Goal: Information Seeking & Learning: Check status

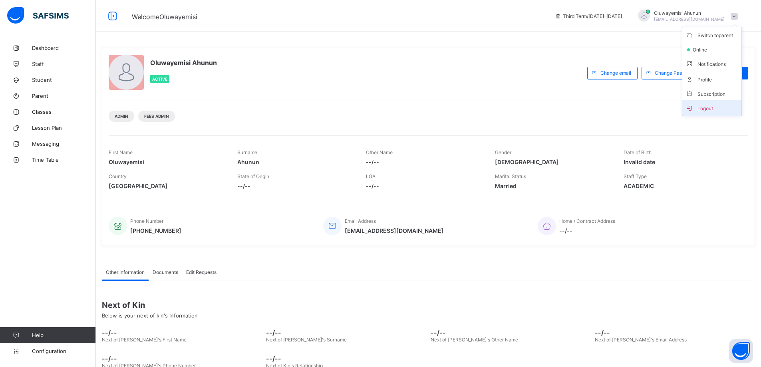
click at [714, 108] on span "Logout" at bounding box center [711, 107] width 53 height 9
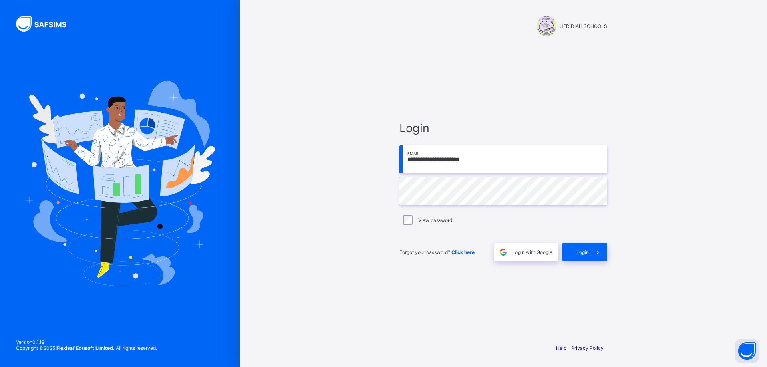
click at [497, 162] on input "**********" at bounding box center [503, 159] width 208 height 28
type input "**********"
click at [587, 256] on div "Login" at bounding box center [584, 252] width 45 height 18
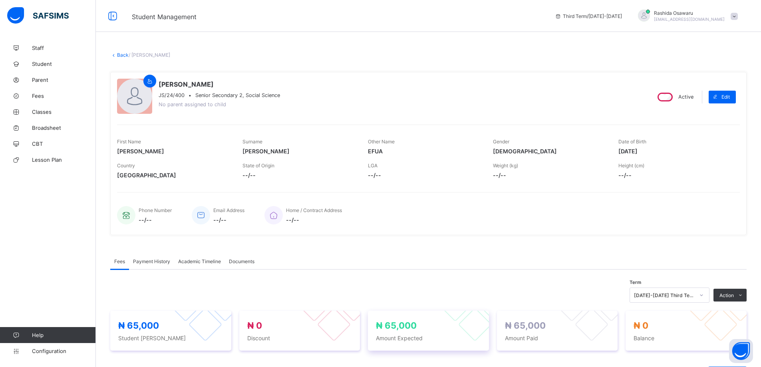
click at [430, 344] on div "₦ 65,000 Amount Expected" at bounding box center [428, 331] width 121 height 40
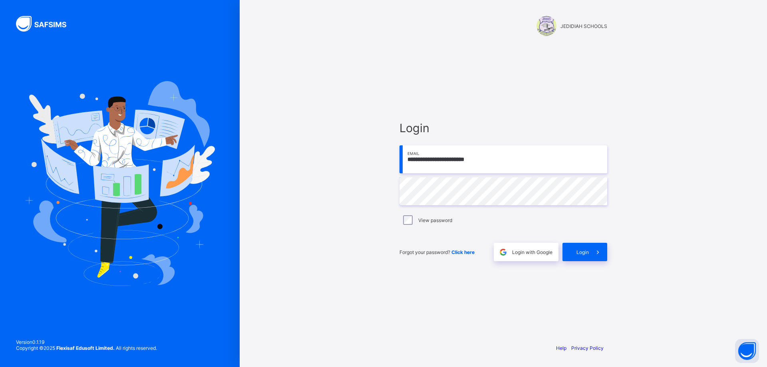
click at [376, 157] on input "**********" at bounding box center [503, 159] width 208 height 28
type input "**********"
click at [376, 159] on span "Login" at bounding box center [582, 252] width 12 height 6
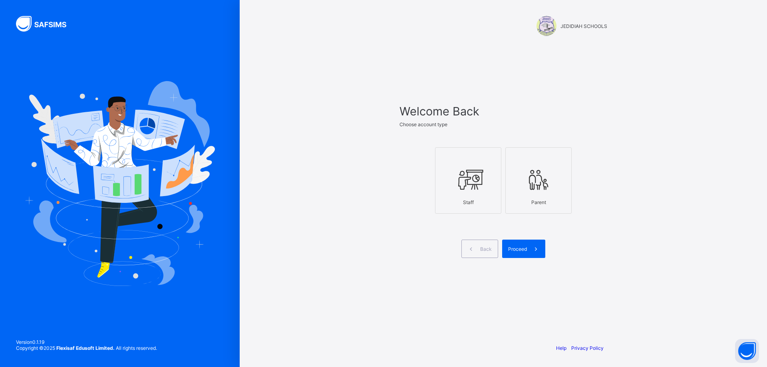
click at [376, 159] on div at bounding box center [468, 180] width 58 height 32
click at [376, 159] on span "Proceed" at bounding box center [517, 249] width 19 height 6
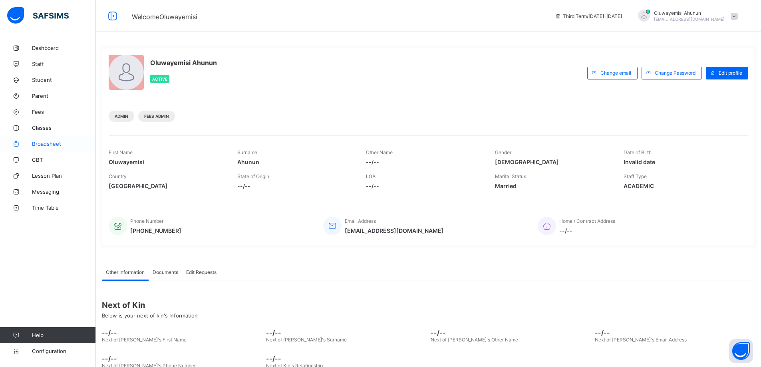
click at [50, 139] on link "Broadsheet" at bounding box center [48, 144] width 96 height 16
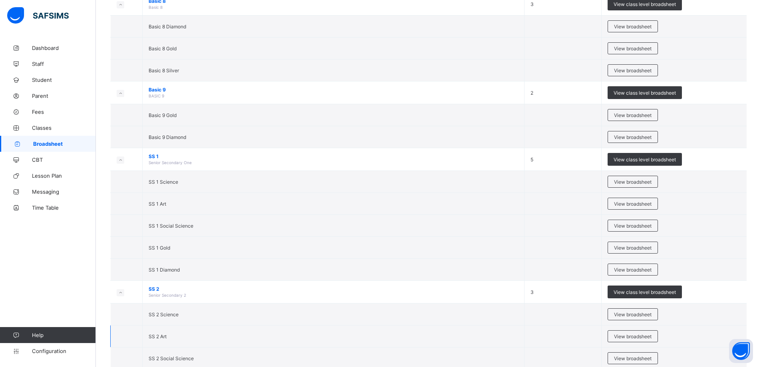
scroll to position [1429, 0]
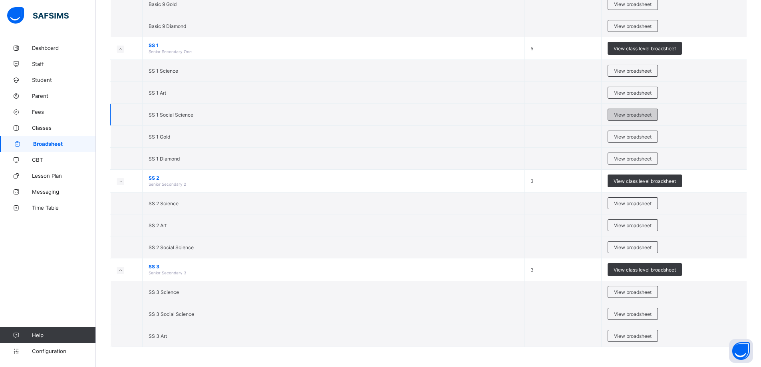
click at [376, 116] on span "View broadsheet" at bounding box center [633, 115] width 38 height 6
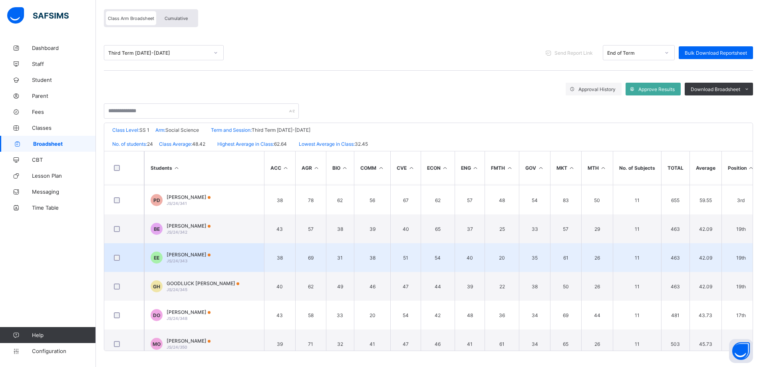
scroll to position [240, 0]
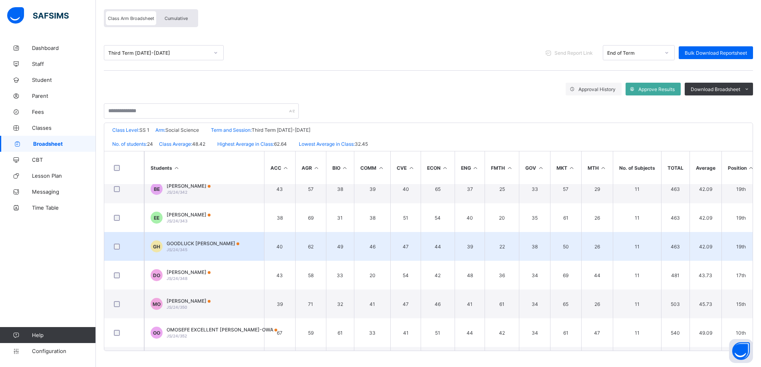
click at [199, 159] on span "GOODLUCK HILLARY" at bounding box center [203, 243] width 73 height 6
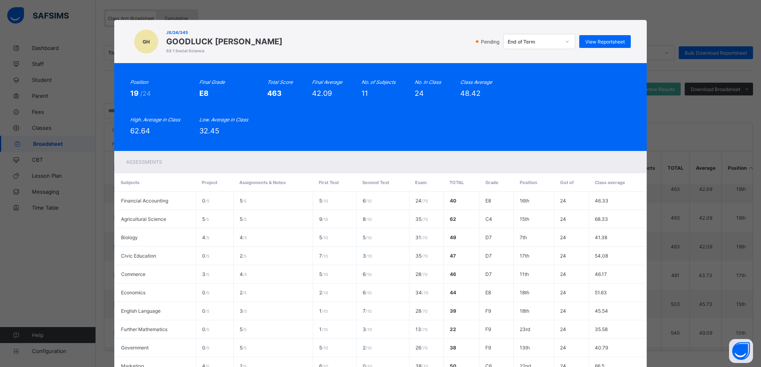
click at [376, 10] on div "GH JS/24/345 GOODLUCK HILLARY SS 1 Social Science Pending End of Term View Repo…" at bounding box center [380, 183] width 761 height 367
click at [376, 126] on div "GH JS/24/345 GOODLUCK HILLARY SS 1 Social Science Pending End of Term View Repo…" at bounding box center [380, 183] width 761 height 367
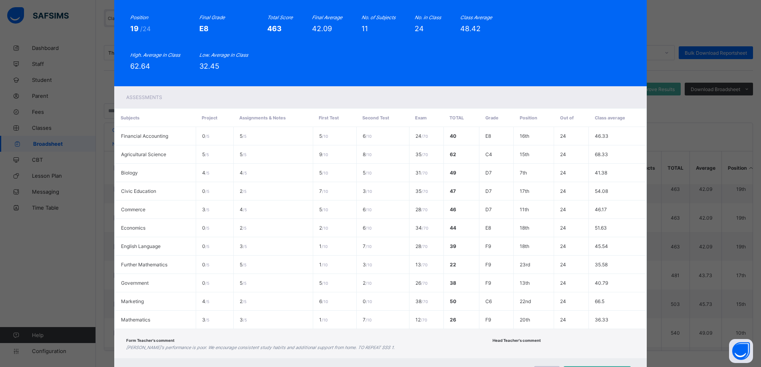
scroll to position [105, 0]
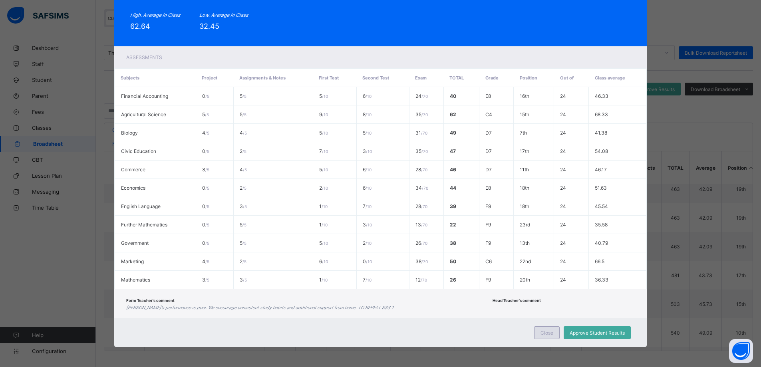
click at [376, 159] on span "Close" at bounding box center [546, 333] width 13 height 6
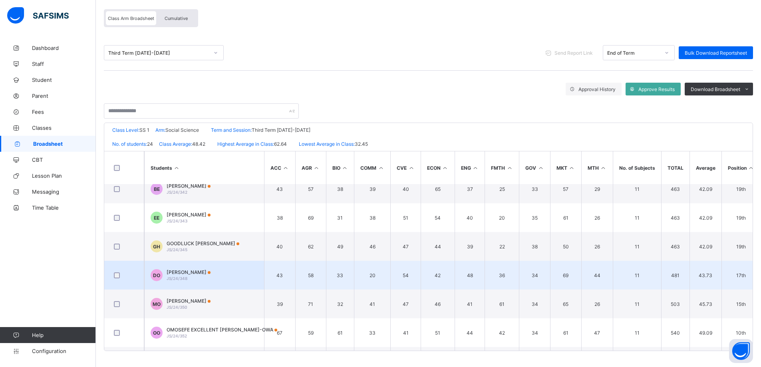
click at [186, 159] on span "DAVID OGBEIDE" at bounding box center [189, 272] width 44 height 6
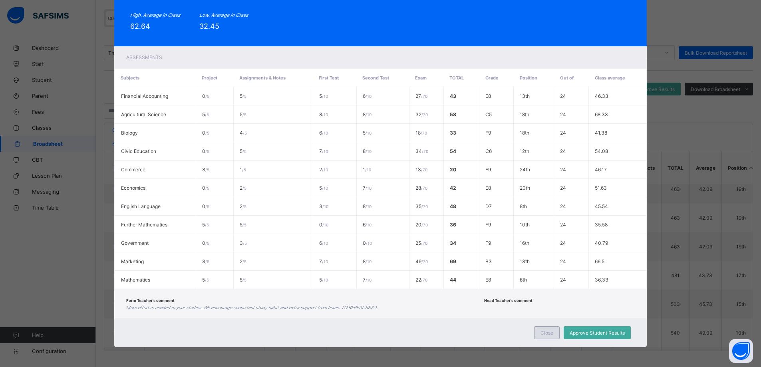
click at [376, 159] on span "Close" at bounding box center [546, 333] width 13 height 6
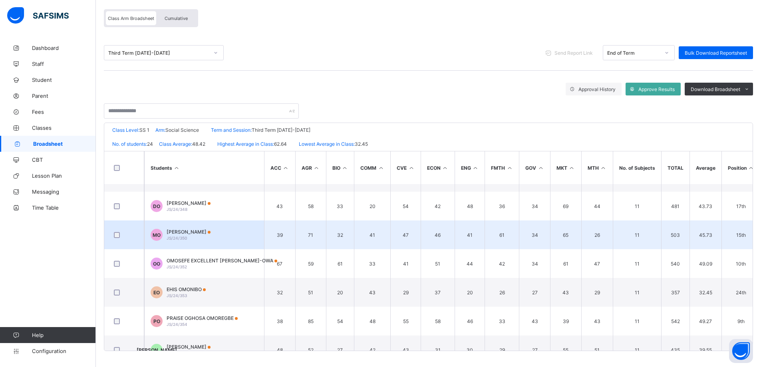
scroll to position [319, 0]
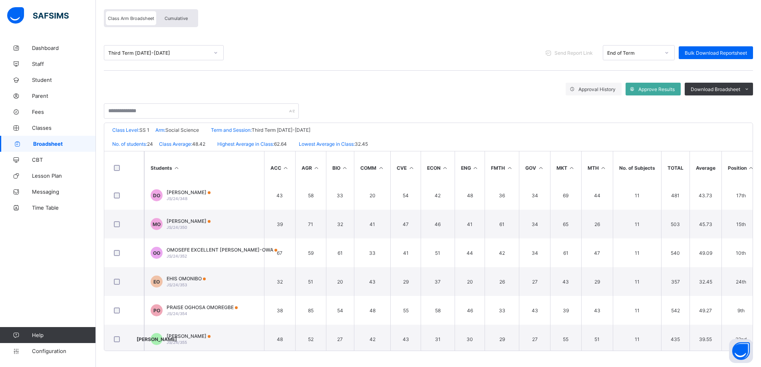
click at [197, 159] on span "JOSHUA ORUKPE" at bounding box center [189, 336] width 44 height 6
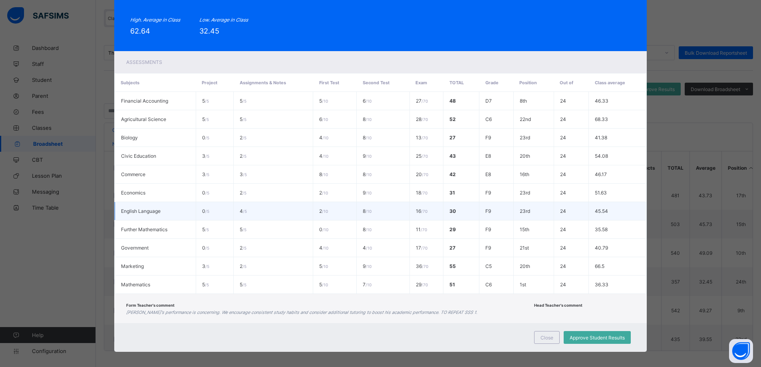
scroll to position [105, 0]
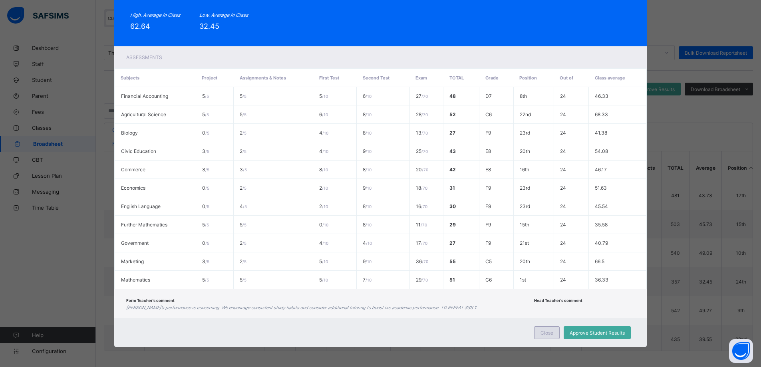
click at [376, 159] on span "Close" at bounding box center [546, 333] width 13 height 6
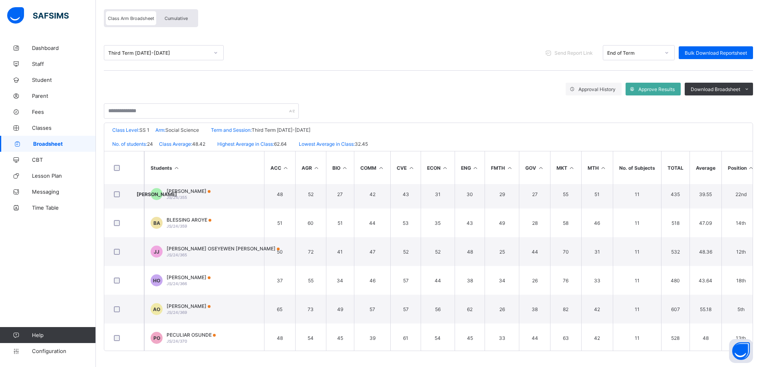
scroll to position [479, 0]
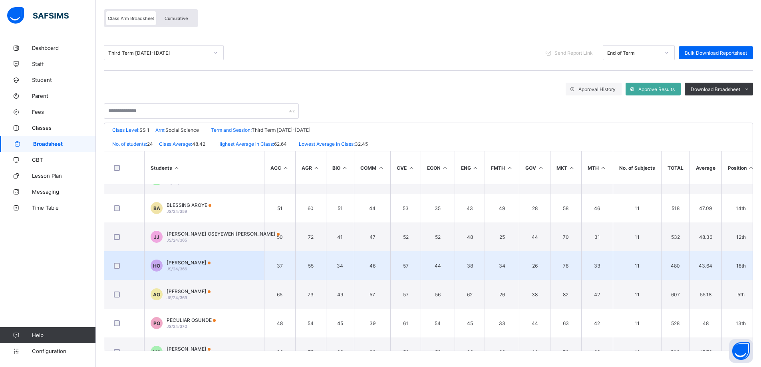
click at [188, 159] on span "HENRIENTTA LEWIS OYAKHEDE" at bounding box center [189, 263] width 44 height 6
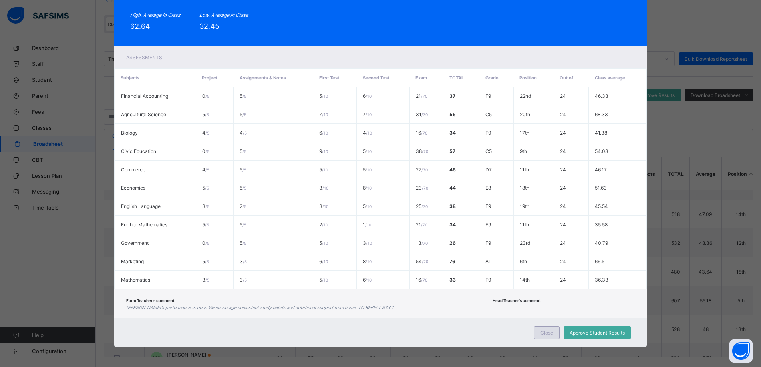
scroll to position [65, 0]
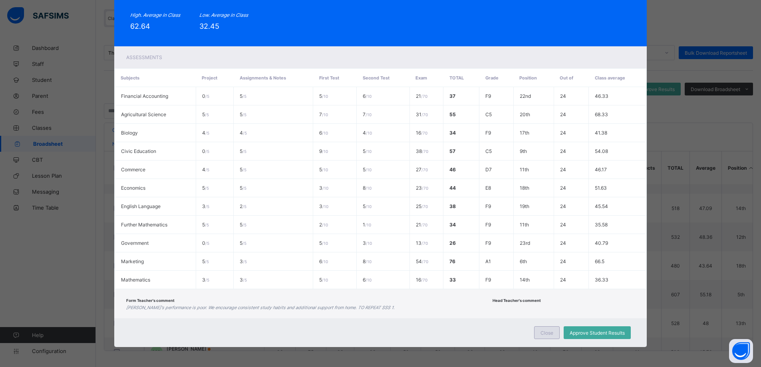
click at [376, 159] on div "Close" at bounding box center [547, 332] width 26 height 13
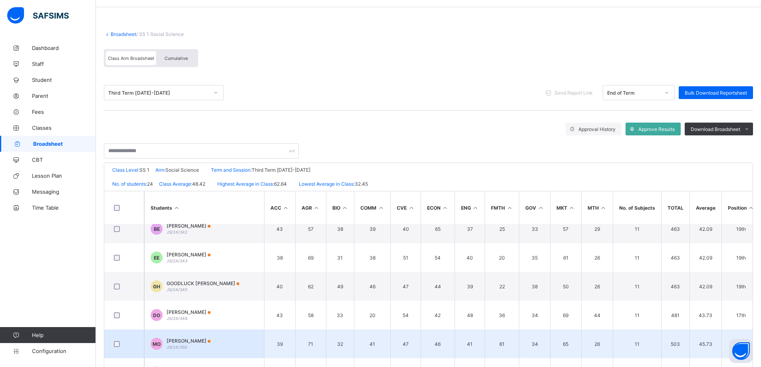
scroll to position [200, 0]
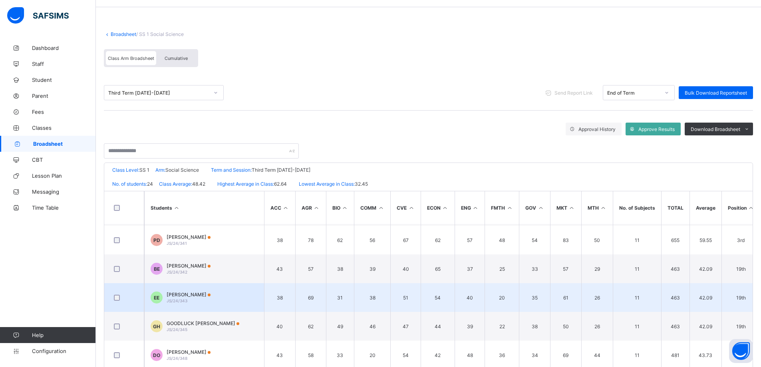
click at [194, 159] on div "EMMANUEL GABRIEL EHIAGWINA JS/24/343" at bounding box center [189, 298] width 44 height 12
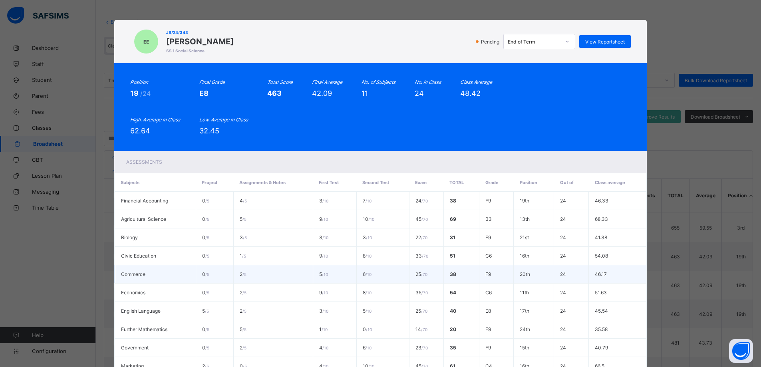
scroll to position [0, 0]
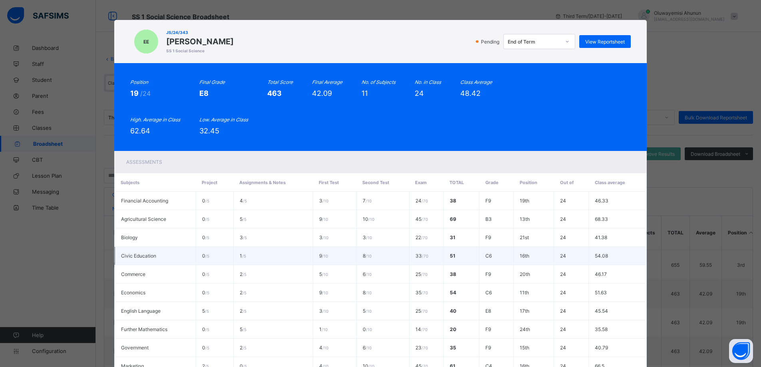
click at [318, 159] on td "9 / 10" at bounding box center [335, 256] width 44 height 18
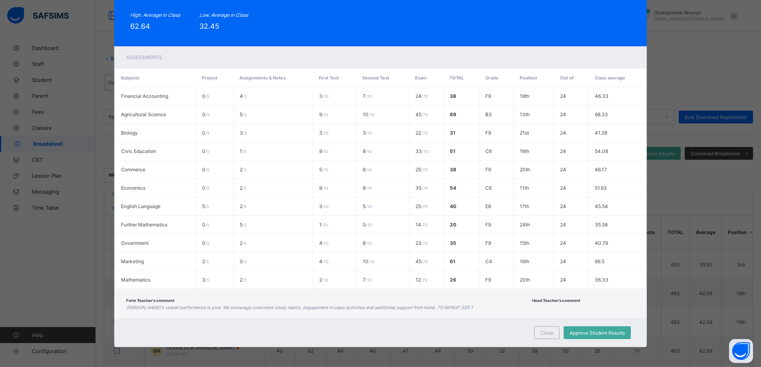
scroll to position [65, 0]
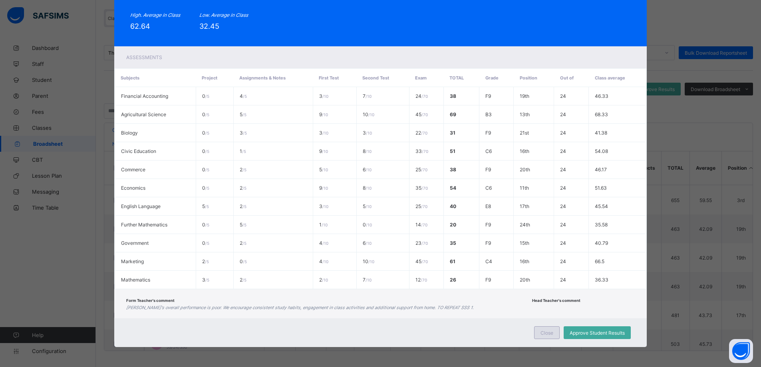
click at [376, 159] on span "Close" at bounding box center [546, 333] width 13 height 6
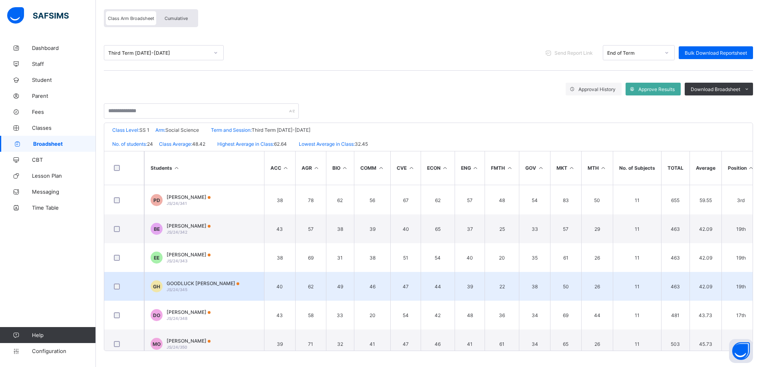
click at [197, 159] on span "GOODLUCK HILLARY" at bounding box center [203, 283] width 73 height 6
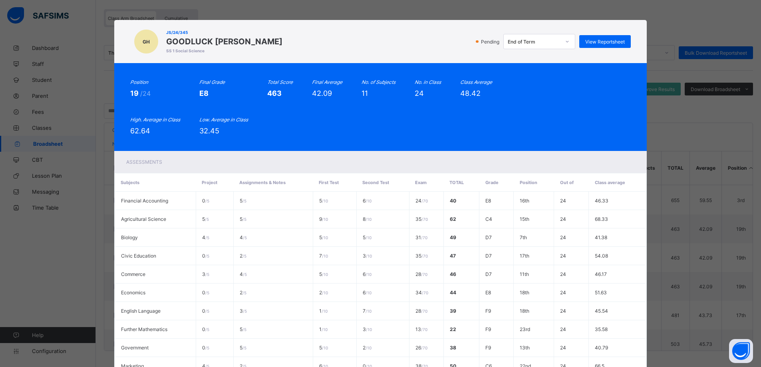
scroll to position [105, 0]
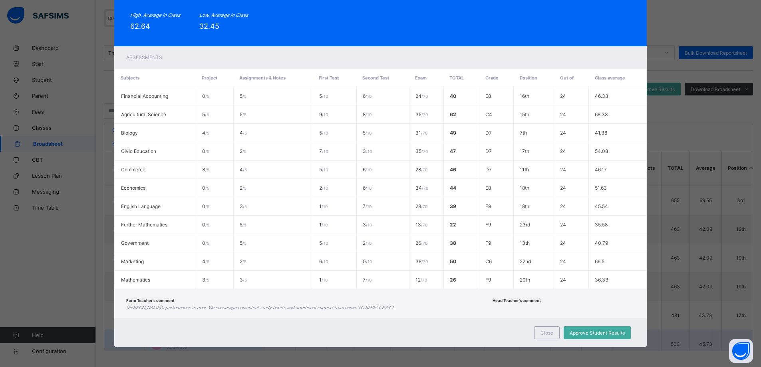
click at [376, 159] on span "Close" at bounding box center [546, 333] width 13 height 6
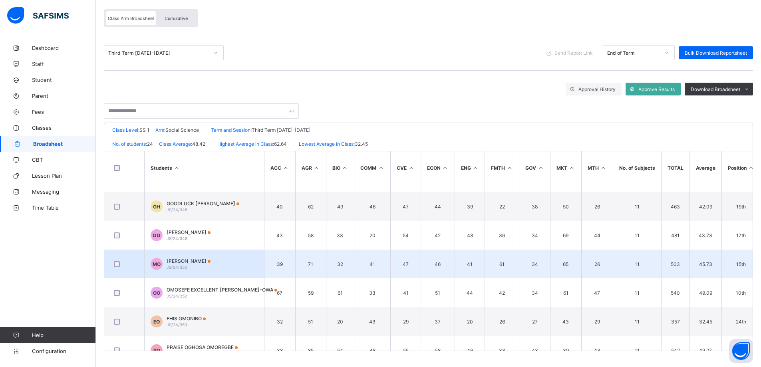
scroll to position [319, 0]
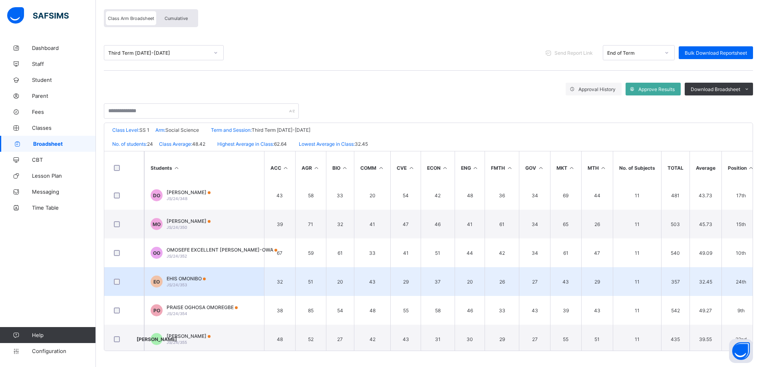
click at [186, 159] on span "EHIS OMONIBO" at bounding box center [186, 279] width 39 height 6
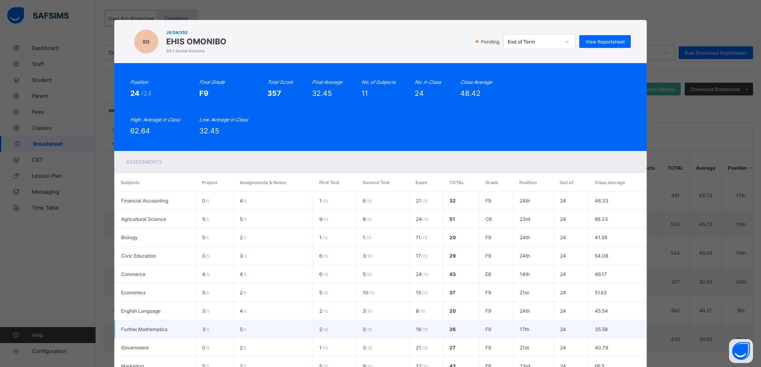
scroll to position [105, 0]
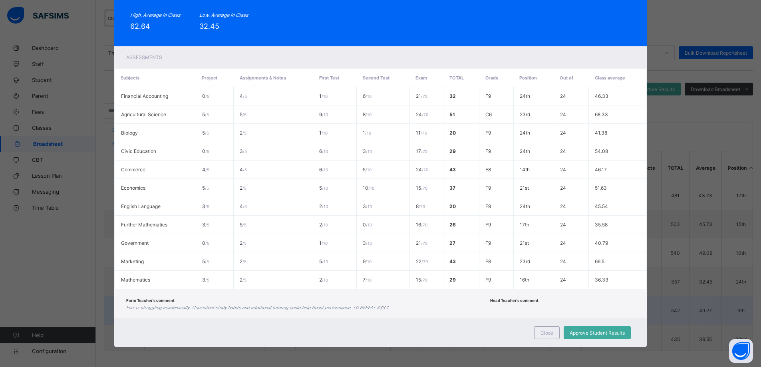
click at [376, 159] on span "Close" at bounding box center [546, 333] width 13 height 6
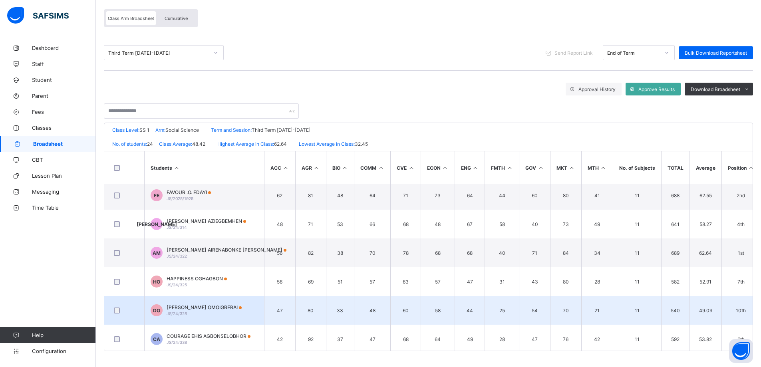
scroll to position [0, 0]
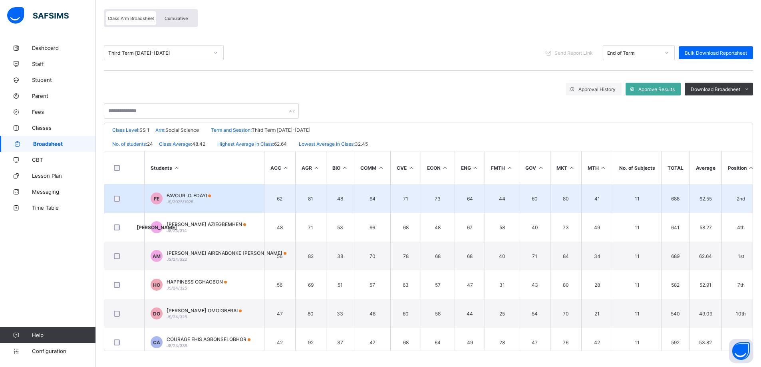
click at [177, 159] on span "FAVOUR .O. EDAYI" at bounding box center [189, 195] width 44 height 6
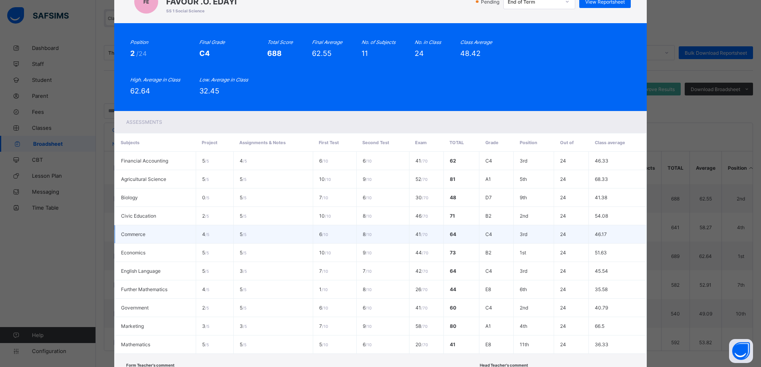
scroll to position [105, 0]
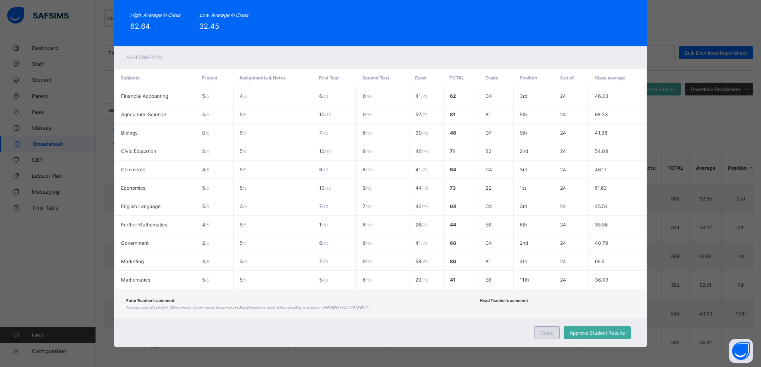
click at [376, 159] on span "Close" at bounding box center [546, 333] width 13 height 6
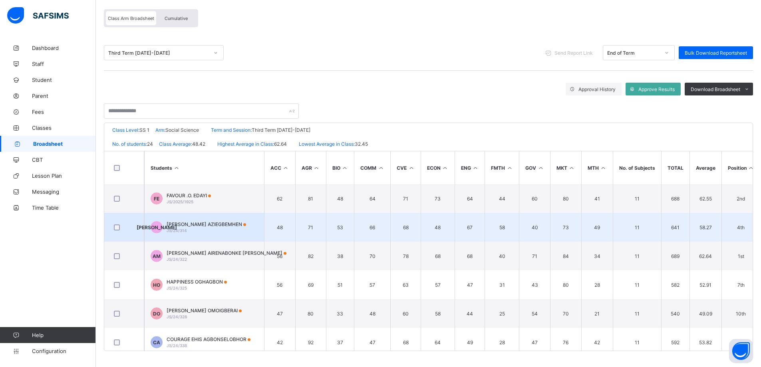
click at [190, 159] on span "JESSICA ISEMEMEN AZIEGBEMHEN" at bounding box center [206, 224] width 79 height 6
click at [0, 0] on td "Further Mathematics" at bounding box center [0, 0] width 0 height 0
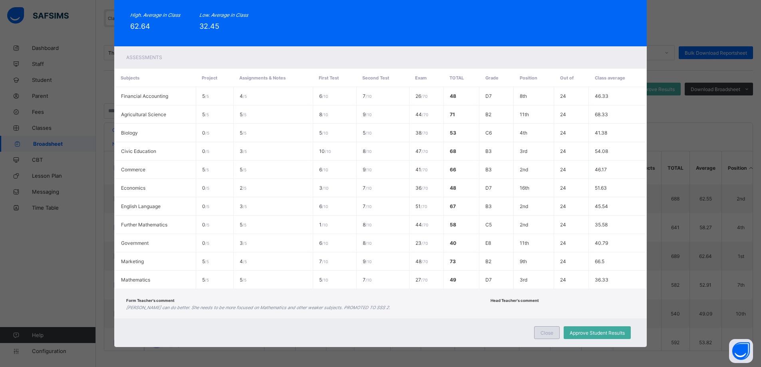
click at [376, 159] on div "Close" at bounding box center [547, 332] width 26 height 13
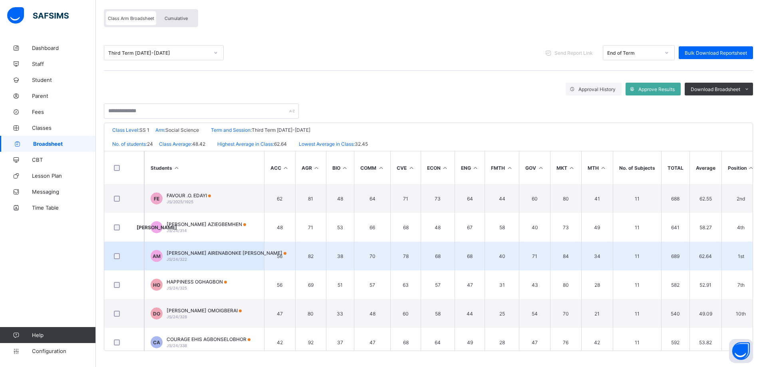
click at [213, 159] on span "AMINA AIRENABONKE MOHAMMED" at bounding box center [227, 253] width 120 height 6
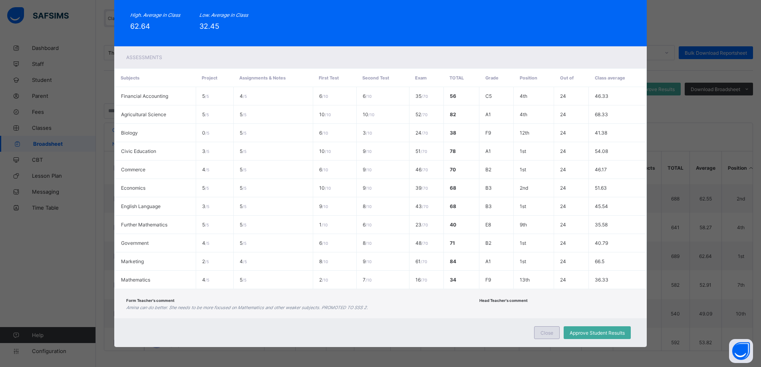
click at [376, 159] on span "Close" at bounding box center [546, 333] width 13 height 6
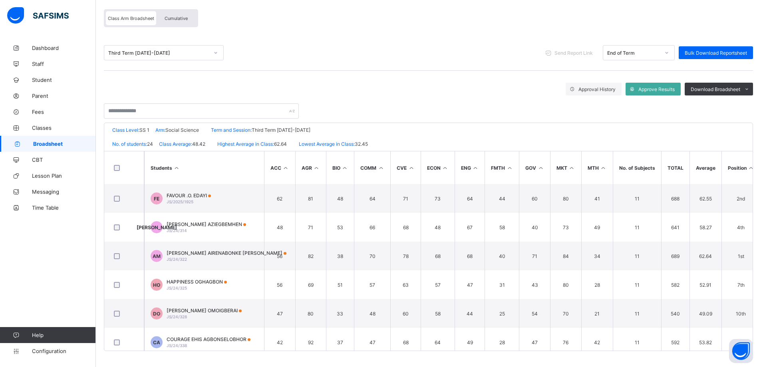
click at [187, 159] on span "HAPPINESS OGHAGBON" at bounding box center [197, 282] width 60 height 6
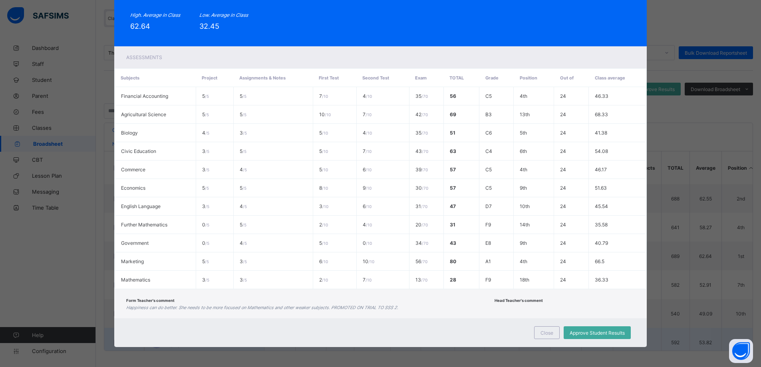
drag, startPoint x: 544, startPoint y: 334, endPoint x: 503, endPoint y: 344, distance: 42.7
click at [376, 159] on span "Close" at bounding box center [546, 333] width 13 height 6
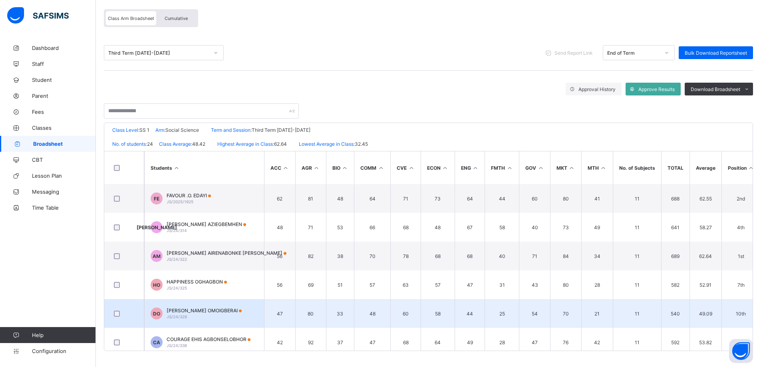
click at [184, 159] on span "DEBORAH OMOTESELE OMOIGBERAI" at bounding box center [204, 310] width 75 height 6
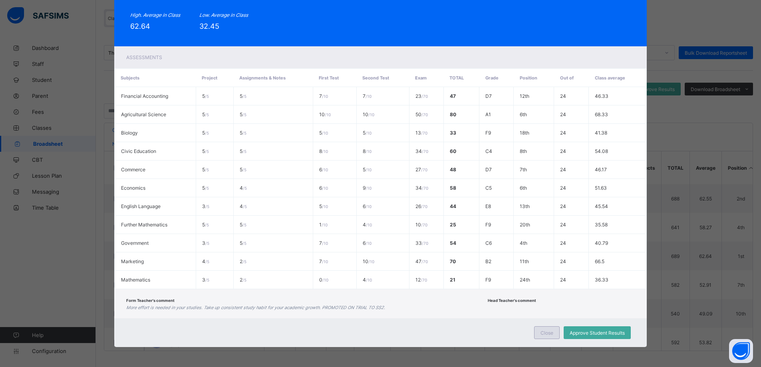
click at [376, 159] on span "Close" at bounding box center [546, 333] width 13 height 6
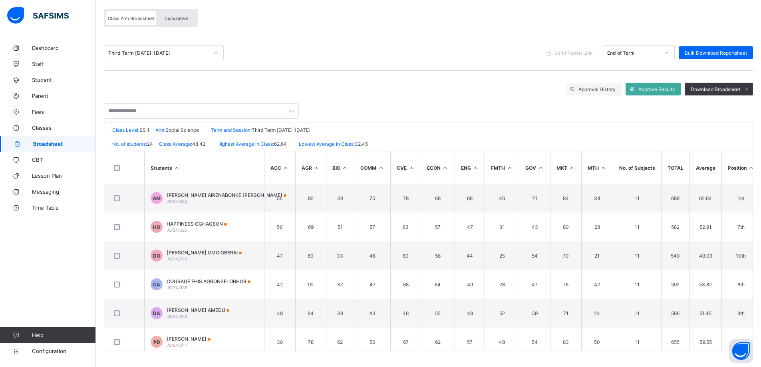
scroll to position [80, 0]
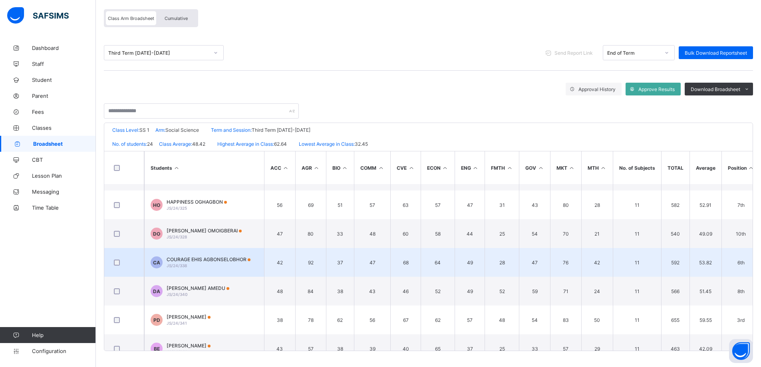
click at [207, 159] on span "COURAGE EHIS AGBONSELOBHOR" at bounding box center [209, 259] width 84 height 6
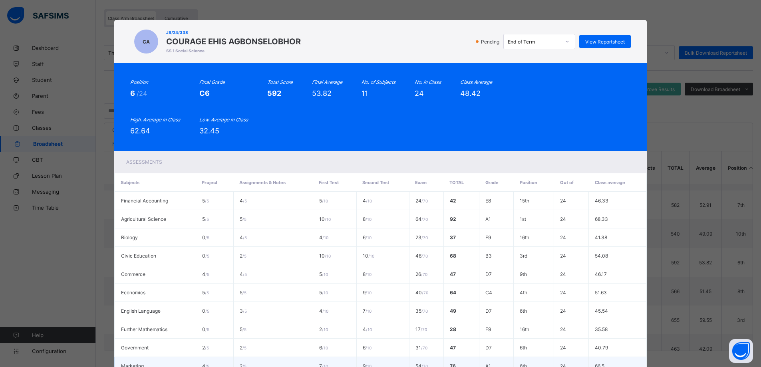
scroll to position [105, 0]
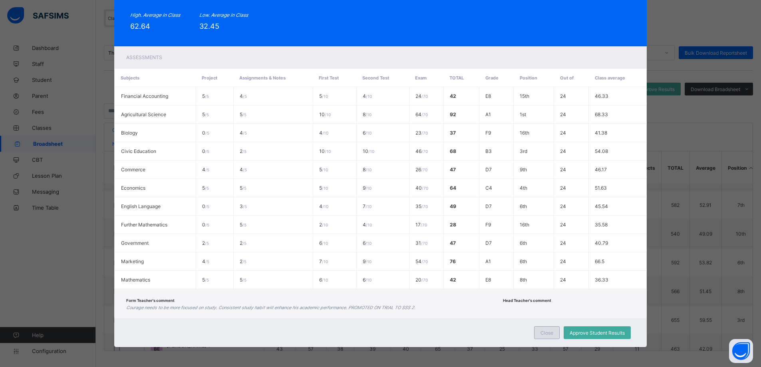
click at [376, 159] on span "Close" at bounding box center [546, 333] width 13 height 6
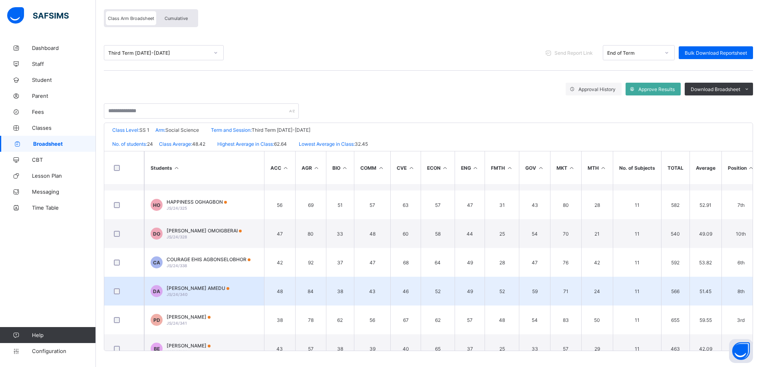
click at [209, 159] on span "DAVID AGIOSI AMEDU" at bounding box center [198, 288] width 63 height 6
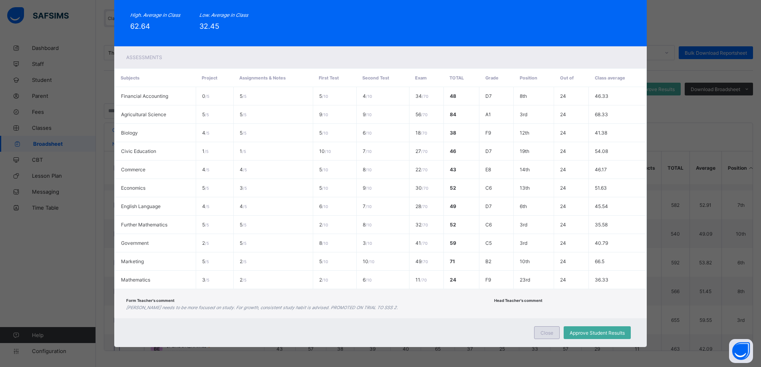
click at [376, 159] on span "Close" at bounding box center [546, 333] width 13 height 6
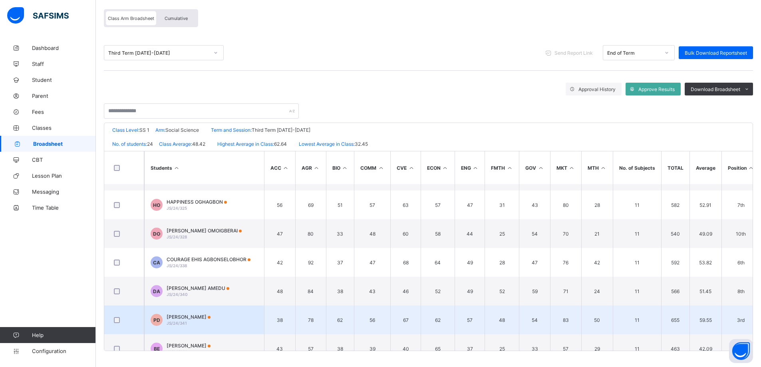
click at [204, 159] on span "PATRICK DEDEKUMA" at bounding box center [189, 317] width 44 height 6
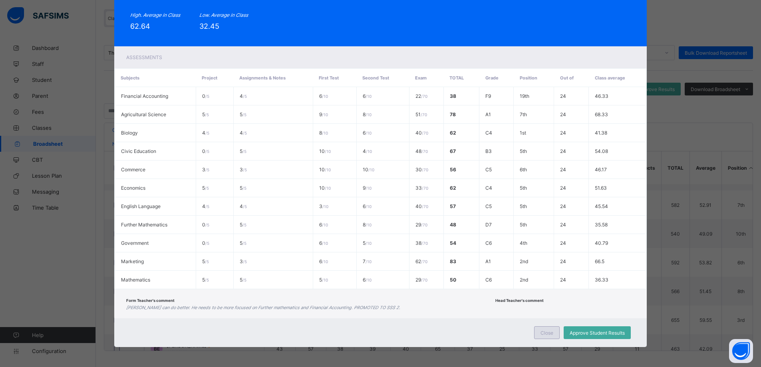
click at [376, 159] on span "Close" at bounding box center [546, 333] width 13 height 6
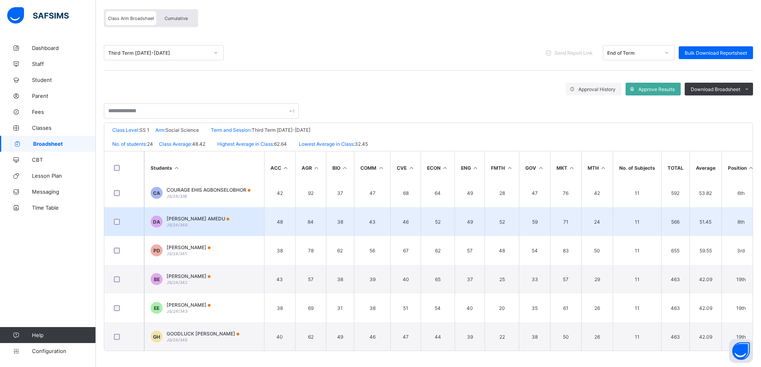
scroll to position [160, 0]
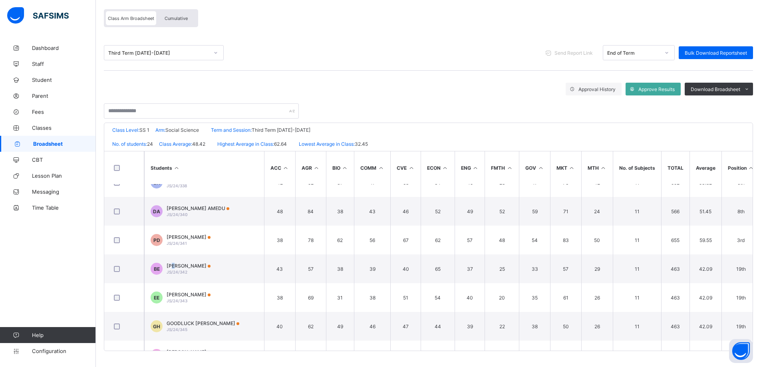
click at [176, 159] on span "BETHEL EFFIONG" at bounding box center [189, 266] width 44 height 6
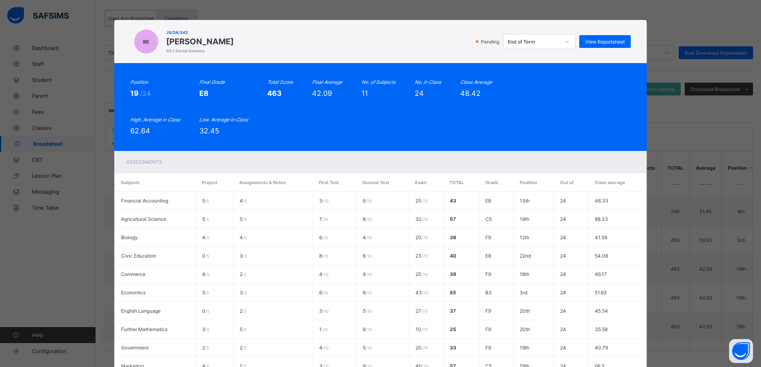
scroll to position [105, 0]
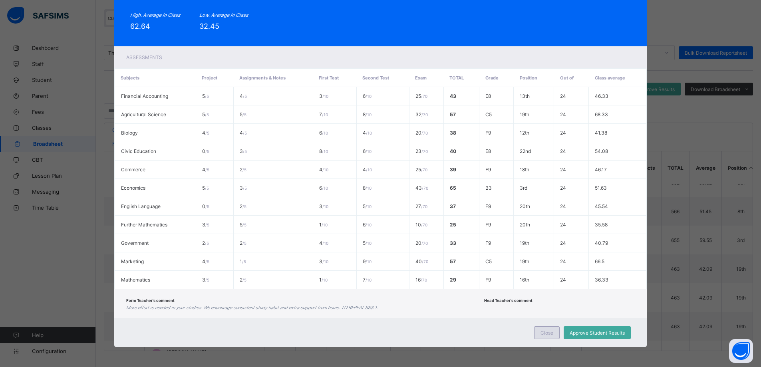
click at [376, 159] on span "Close" at bounding box center [546, 333] width 13 height 6
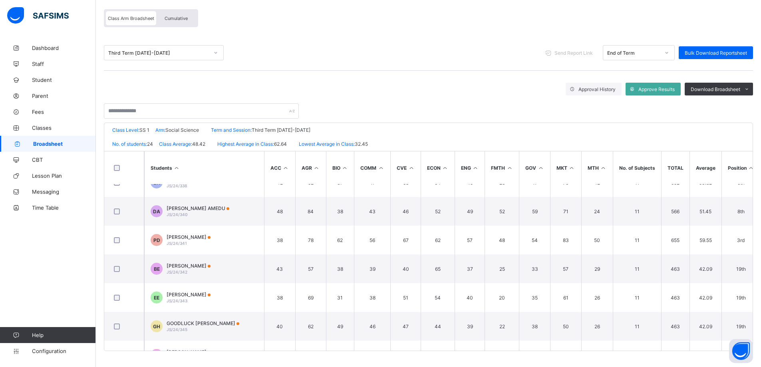
click at [173, 159] on span "EMMANUEL GABRIEL EHIAGWINA" at bounding box center [189, 295] width 44 height 6
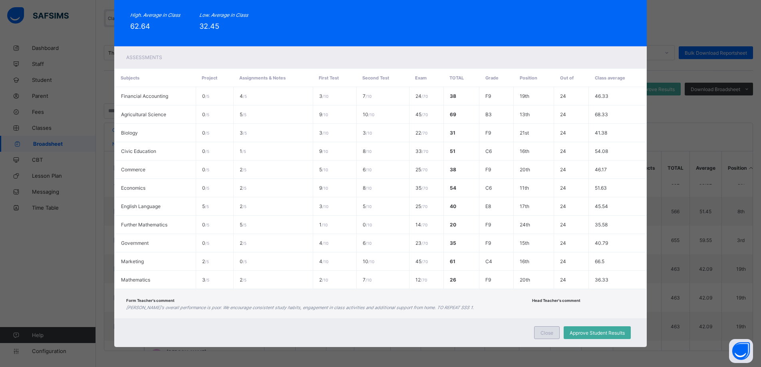
click at [376, 159] on div "Close" at bounding box center [547, 332] width 26 height 13
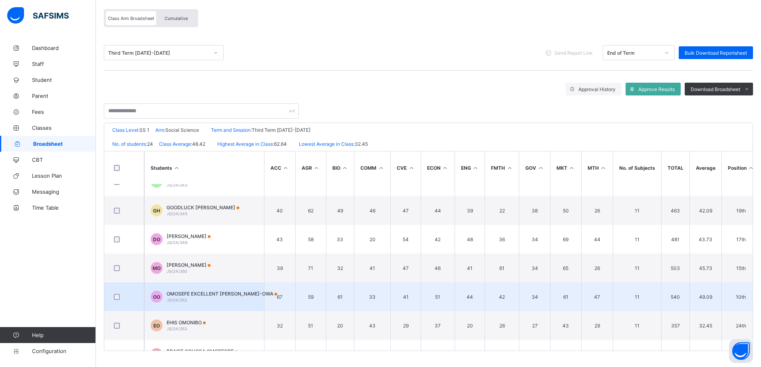
scroll to position [280, 0]
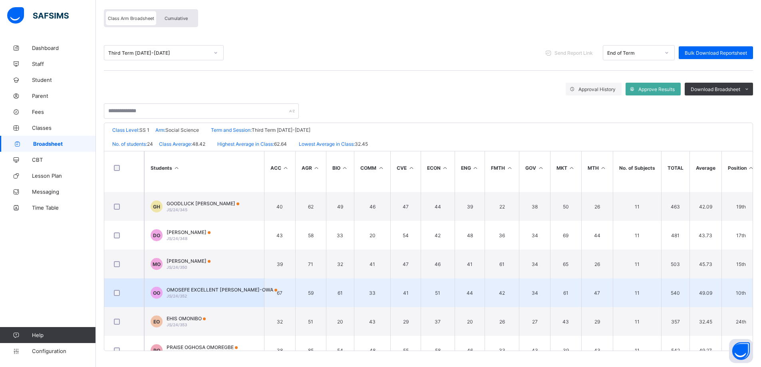
click at [218, 159] on span "OMOSEFE EXCELLENT OMIGIE-OWA" at bounding box center [222, 290] width 111 height 6
click at [0, 0] on div "Form Teacher's comment Emmanuel's overall performance is poor. We encourage con…" at bounding box center [0, 0] width 0 height 0
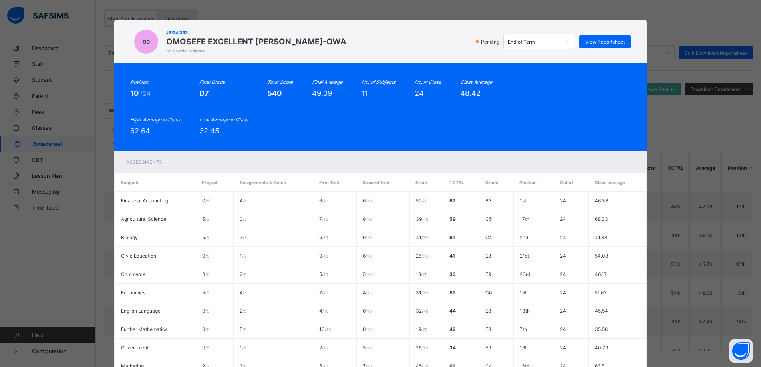
scroll to position [105, 0]
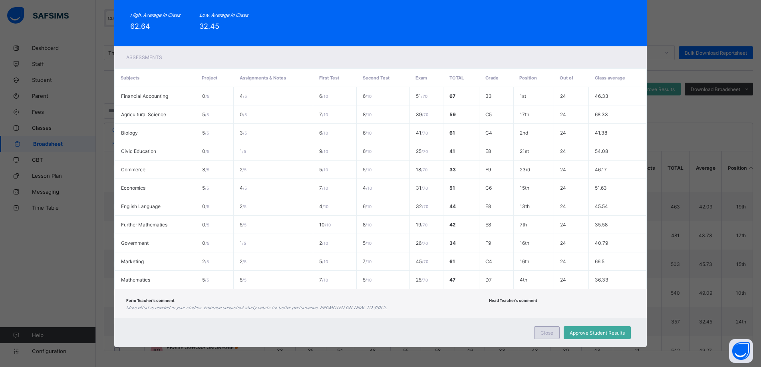
click at [376, 159] on div "Close" at bounding box center [547, 332] width 26 height 13
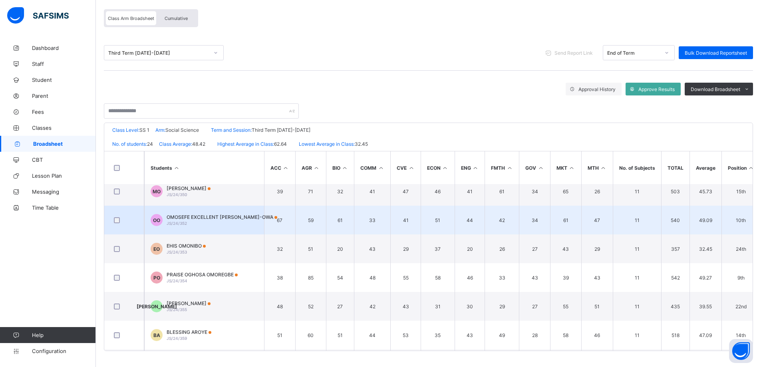
scroll to position [359, 0]
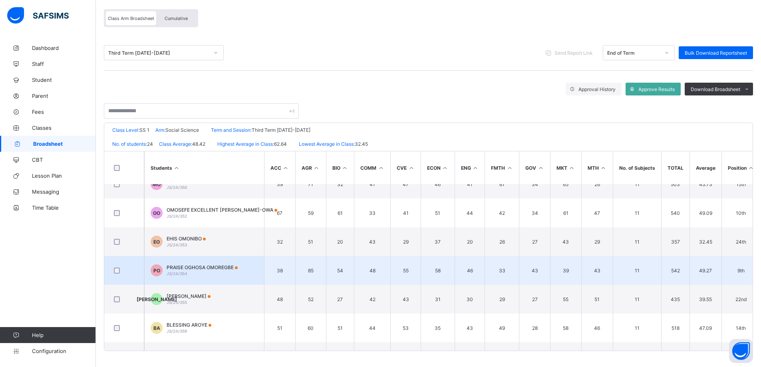
click at [205, 159] on span "PRAISE OGHOSA OMOREGBE" at bounding box center [202, 267] width 71 height 6
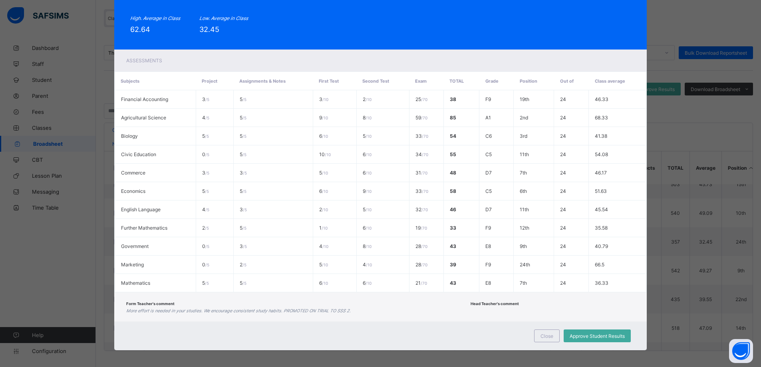
scroll to position [105, 0]
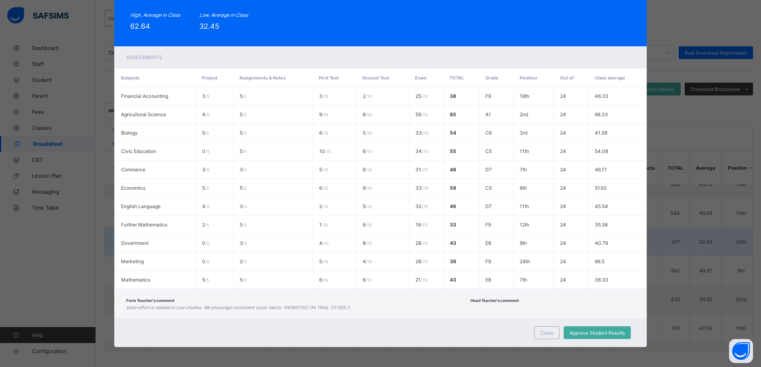
drag, startPoint x: 547, startPoint y: 335, endPoint x: 247, endPoint y: 249, distance: 312.6
click at [376, 159] on div "Close" at bounding box center [547, 332] width 26 height 13
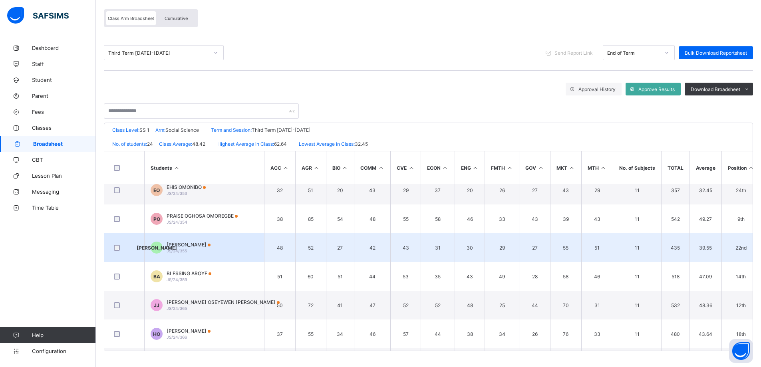
scroll to position [399, 0]
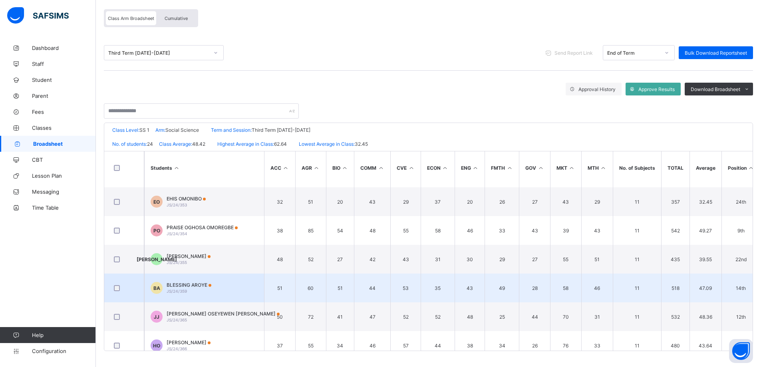
click at [196, 159] on span "BLESSING AROYE" at bounding box center [189, 285] width 45 height 6
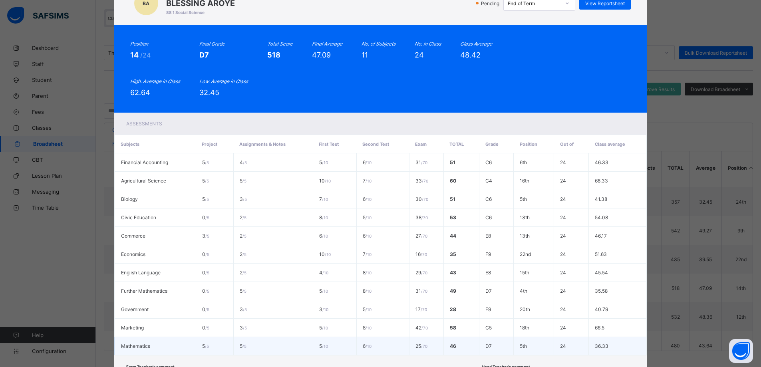
scroll to position [105, 0]
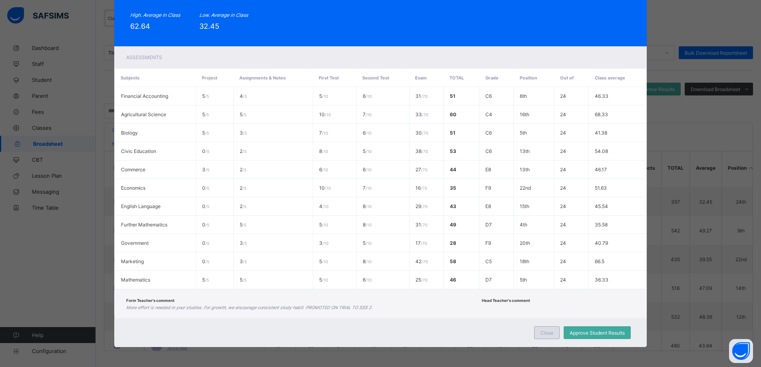
click at [376, 159] on span "Close" at bounding box center [546, 333] width 13 height 6
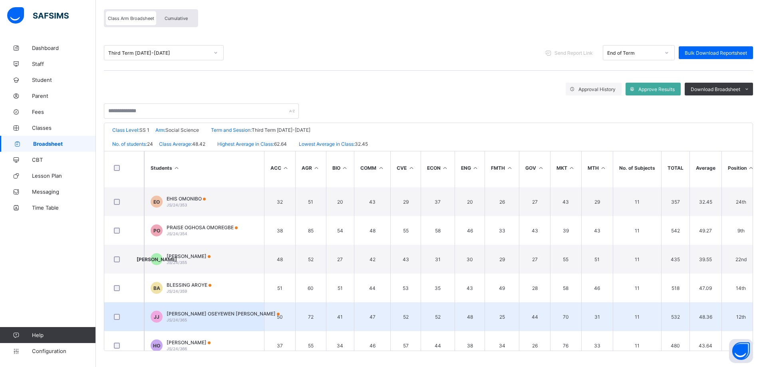
click at [182, 159] on span "JENNIFER OSEYEWEN JACOB" at bounding box center [223, 314] width 113 height 6
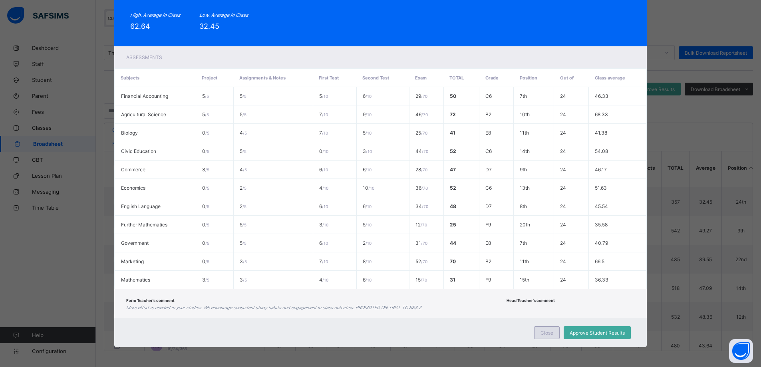
click at [376, 159] on div "Close" at bounding box center [547, 332] width 26 height 13
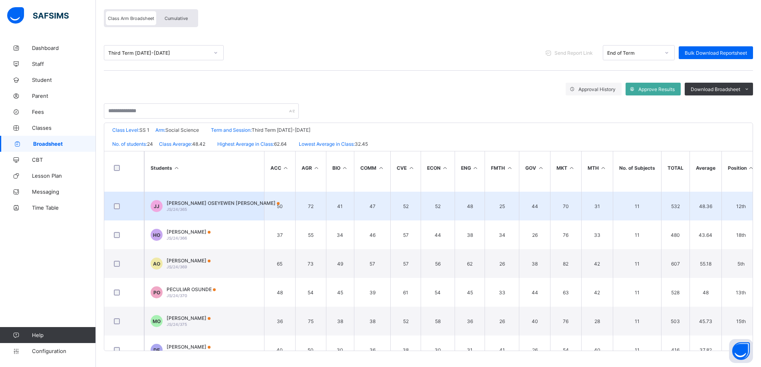
scroll to position [519, 0]
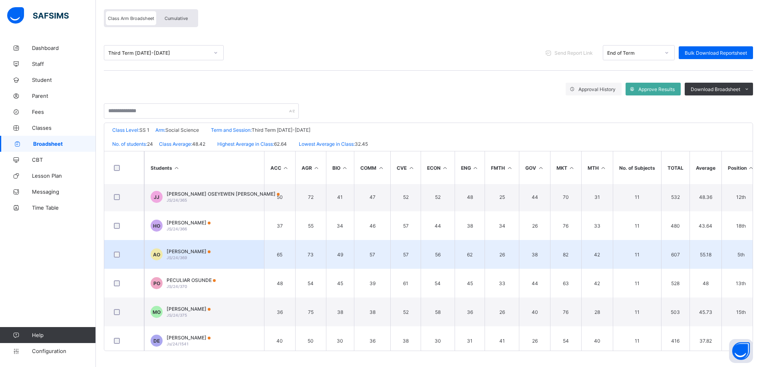
click at [186, 159] on span "ANNABEL OKOJIE" at bounding box center [189, 251] width 44 height 6
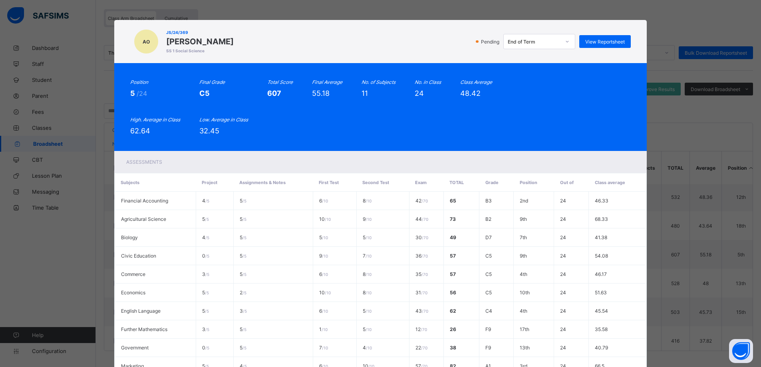
scroll to position [105, 0]
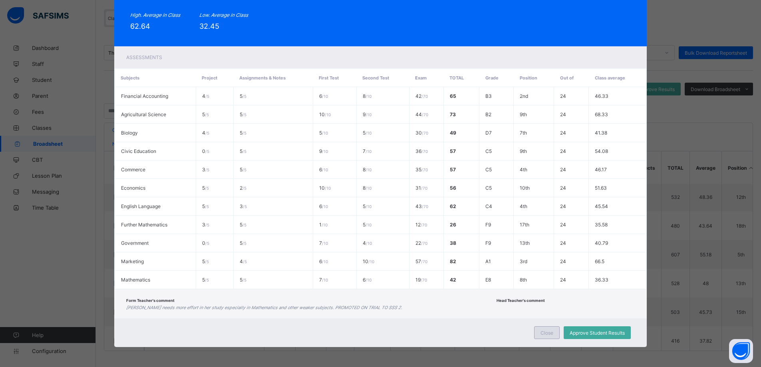
click at [376, 159] on span "Close" at bounding box center [546, 333] width 13 height 6
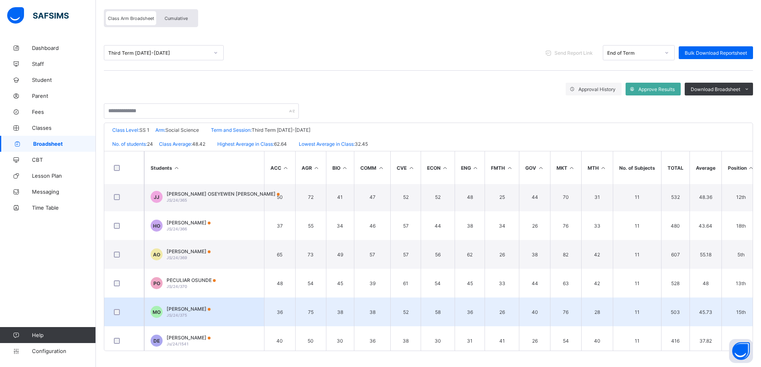
click at [196, 159] on span "MIRABEL OMORUYI" at bounding box center [189, 309] width 44 height 6
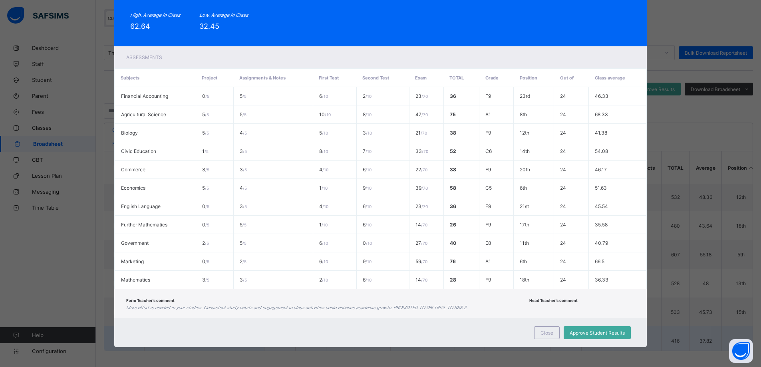
click at [376, 159] on span "Close" at bounding box center [546, 333] width 13 height 6
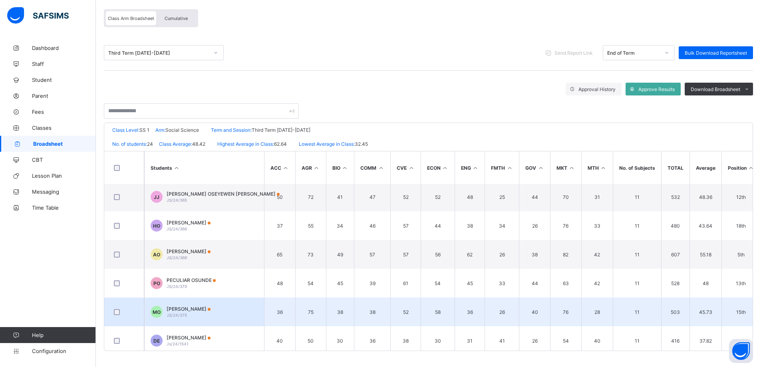
scroll to position [527, 0]
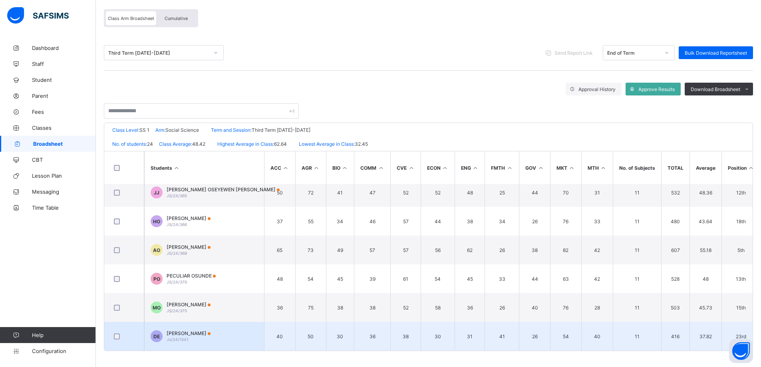
click at [203, 159] on span "DESMOND EBHODAGHE" at bounding box center [189, 333] width 44 height 6
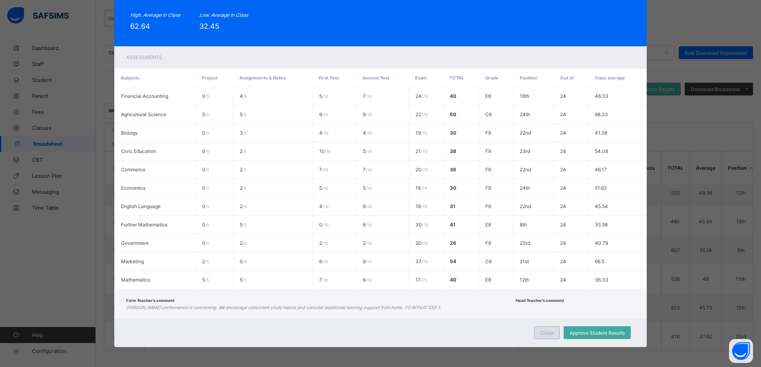
click at [376, 159] on div "Close" at bounding box center [547, 332] width 26 height 13
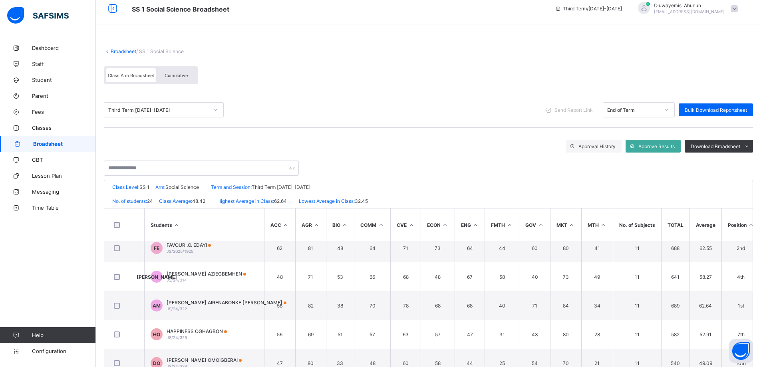
scroll to position [0, 0]
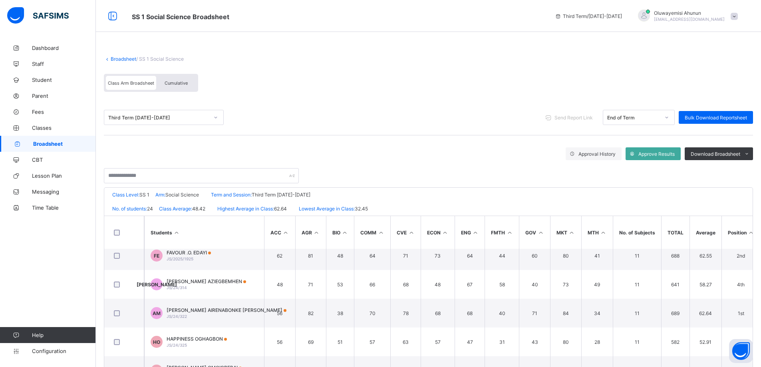
click at [39, 141] on span "Broadsheet" at bounding box center [64, 144] width 63 height 6
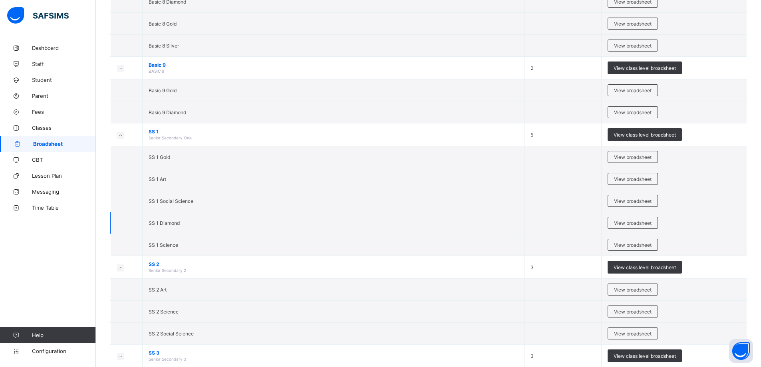
scroll to position [1358, 0]
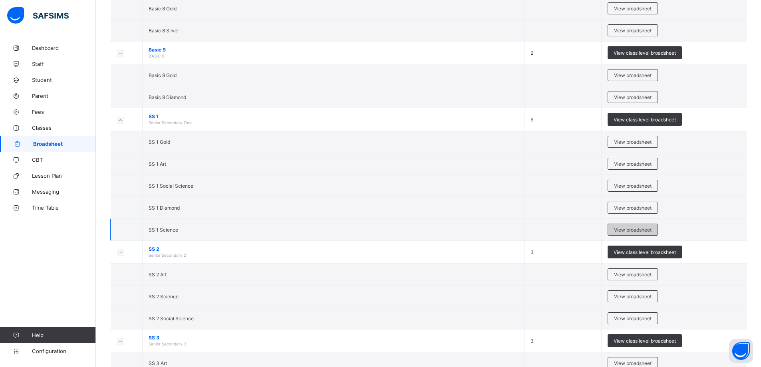
click at [376, 159] on span "View broadsheet" at bounding box center [633, 230] width 38 height 6
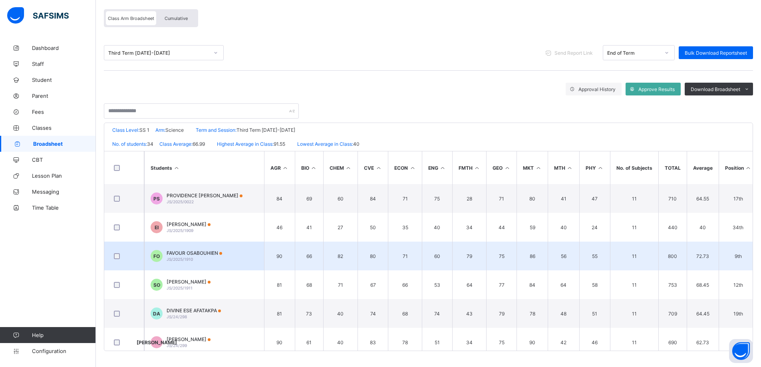
scroll to position [25, 0]
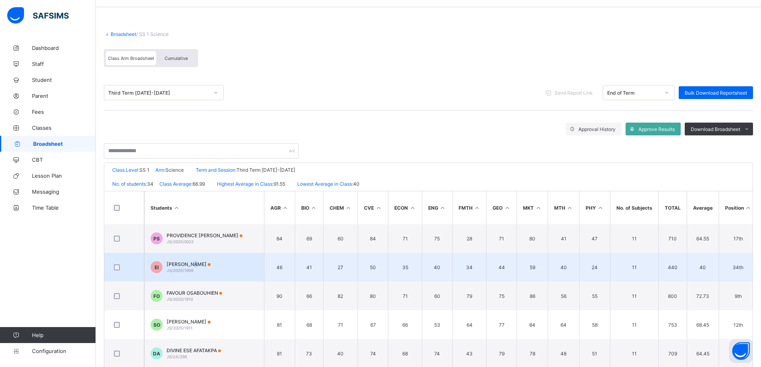
click at [198, 159] on span "EMMANUELLA IBIAM" at bounding box center [189, 264] width 44 height 6
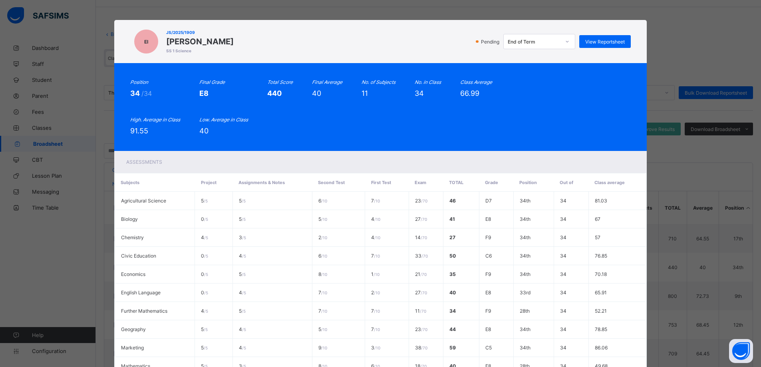
scroll to position [65, 0]
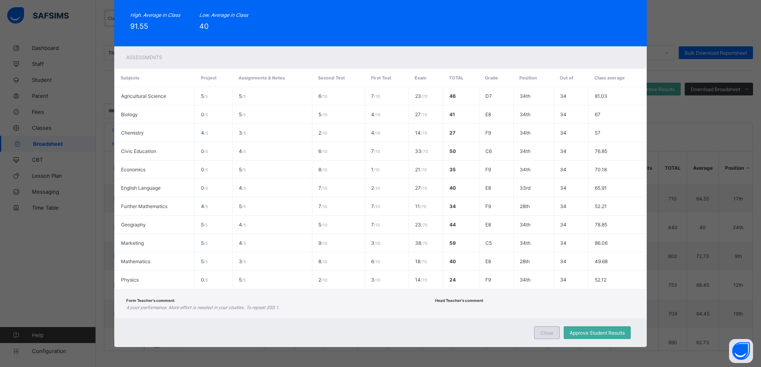
click at [376, 159] on span "Close" at bounding box center [546, 333] width 13 height 6
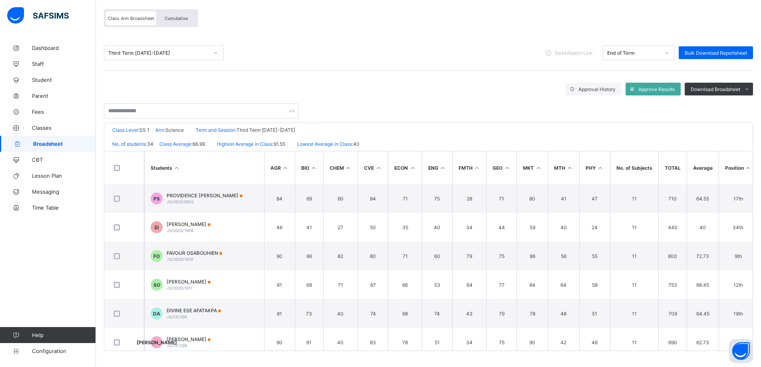
click at [45, 143] on span "Broadsheet" at bounding box center [64, 144] width 63 height 6
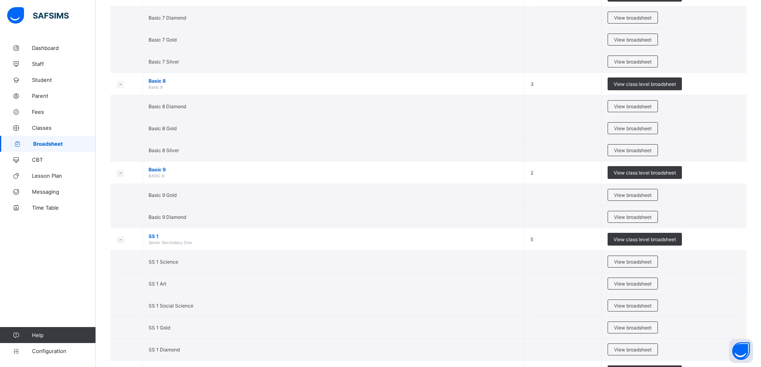
scroll to position [1429, 0]
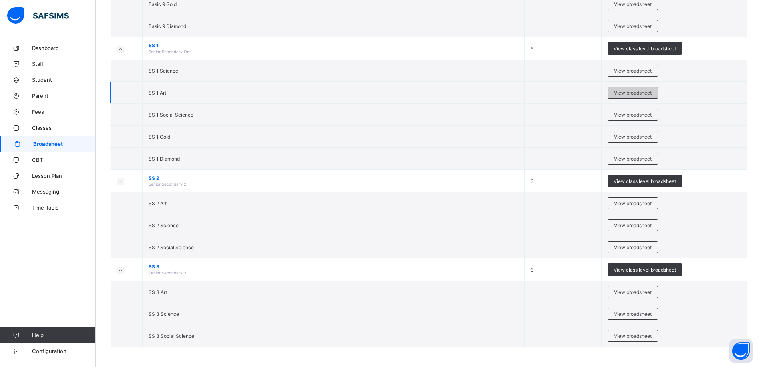
click at [376, 91] on span "View broadsheet" at bounding box center [633, 93] width 38 height 6
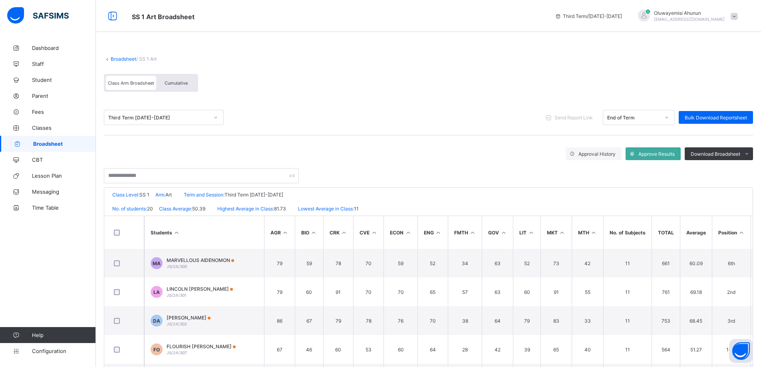
click at [48, 142] on span "Broadsheet" at bounding box center [64, 144] width 63 height 6
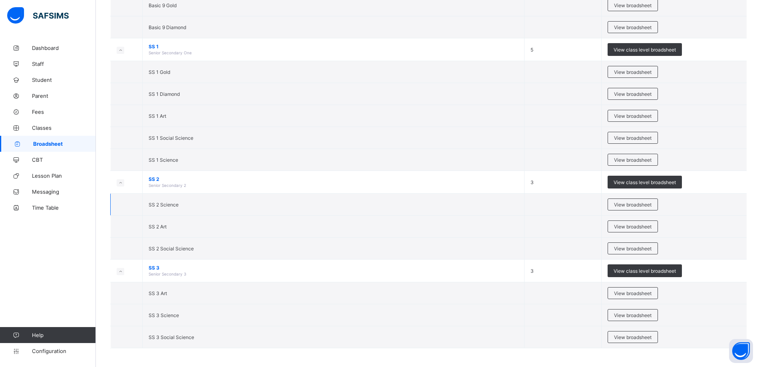
scroll to position [1429, 0]
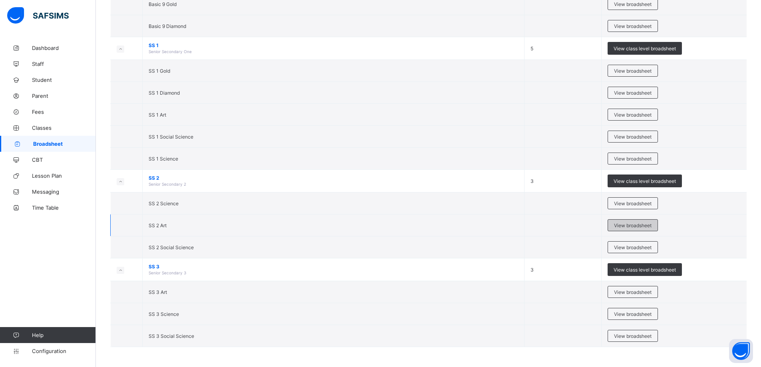
click at [376, 159] on span "View broadsheet" at bounding box center [633, 225] width 38 height 6
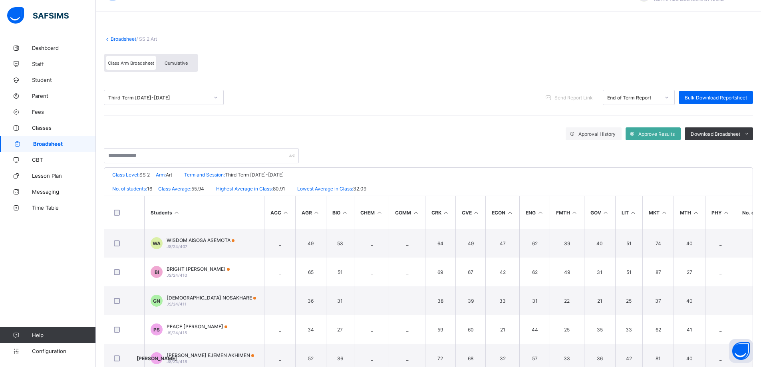
scroll to position [40, 0]
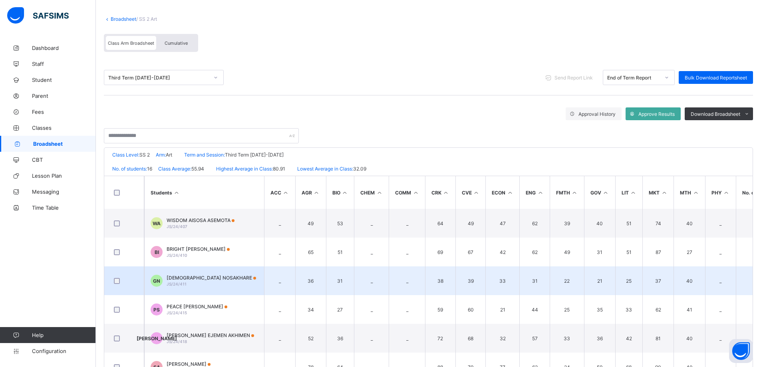
click at [210, 159] on span "GOD’STIME NOSAKHARE" at bounding box center [211, 278] width 89 height 6
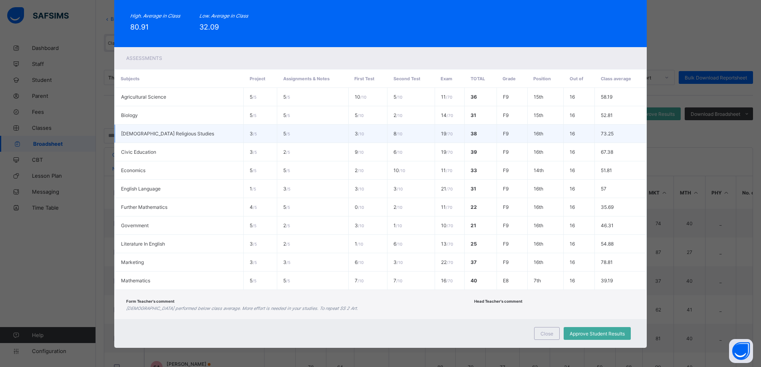
scroll to position [0, 0]
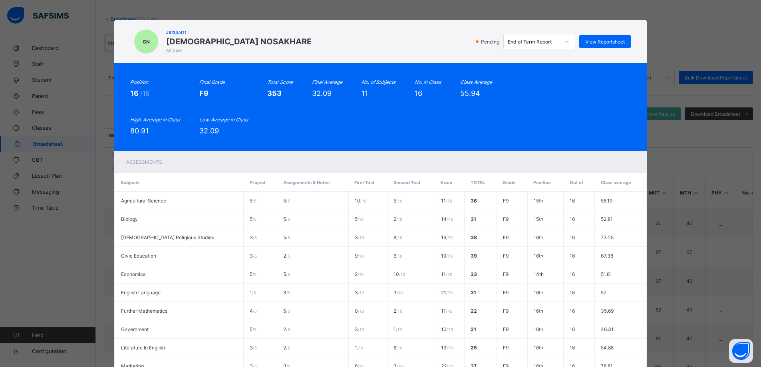
click at [376, 22] on div "GN JS/24/411 GOD’STIME NOSAKHARE SS 2 Art Pending End of Term Report View Repor…" at bounding box center [380, 183] width 761 height 367
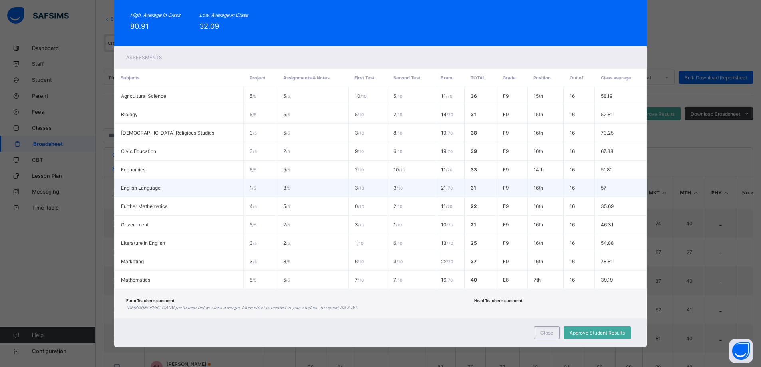
scroll to position [65, 0]
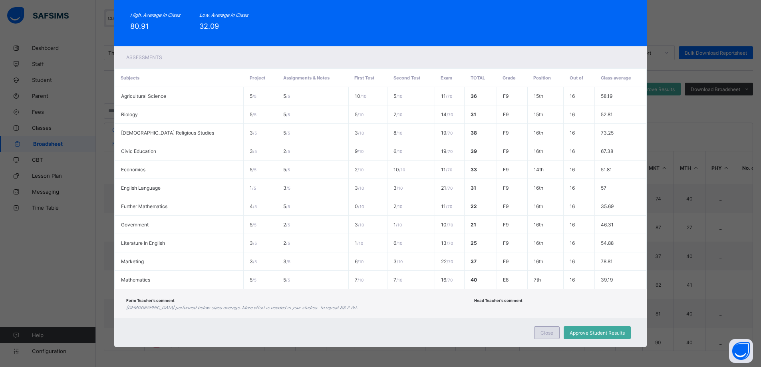
click at [376, 159] on div "Close" at bounding box center [547, 332] width 26 height 13
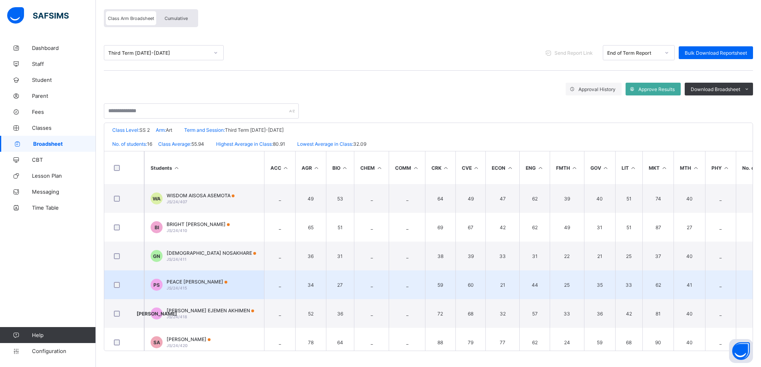
click at [193, 159] on span "PEACE TOSIN SIKIRU" at bounding box center [197, 282] width 61 height 6
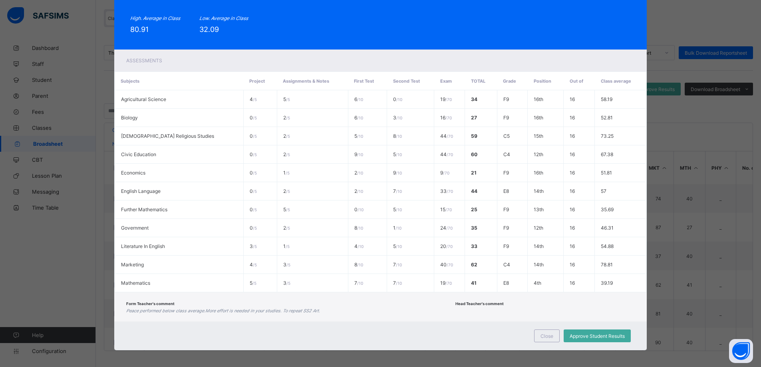
scroll to position [105, 0]
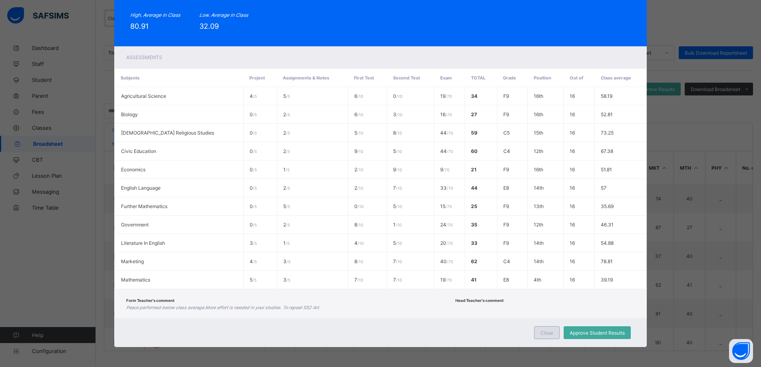
click at [376, 159] on div "Close" at bounding box center [547, 332] width 26 height 13
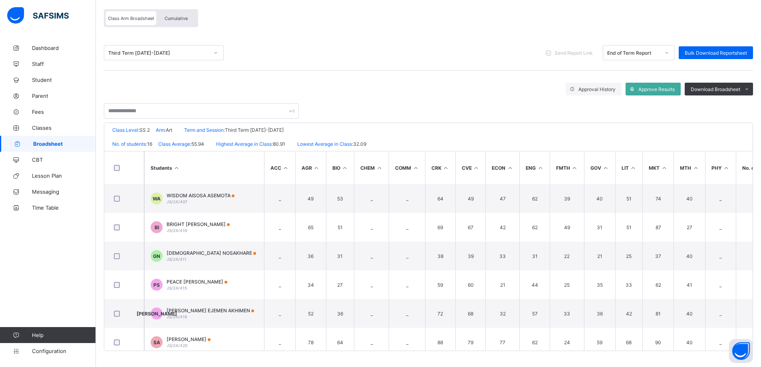
click at [48, 143] on span "Broadsheet" at bounding box center [64, 144] width 63 height 6
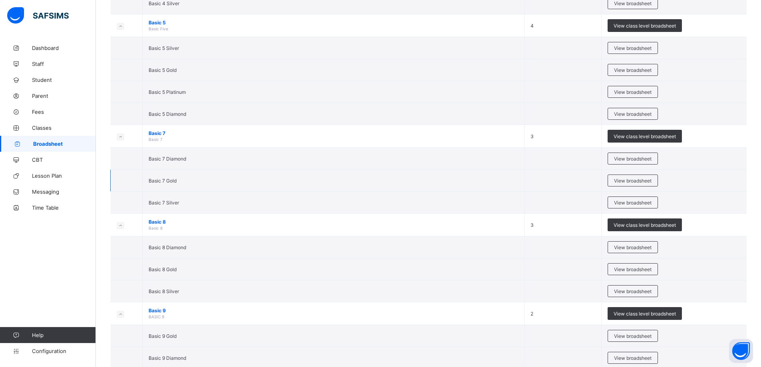
scroll to position [1198, 0]
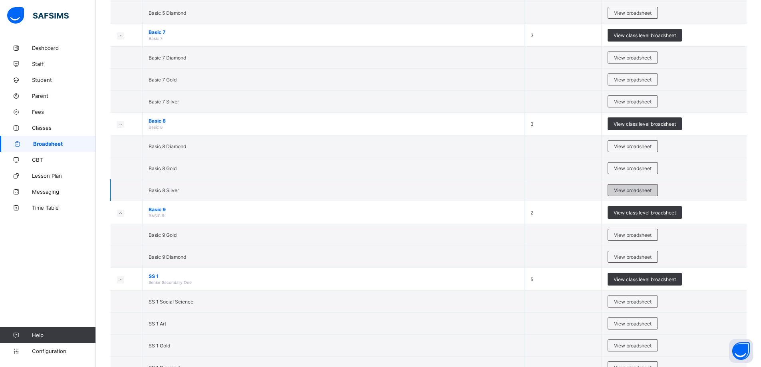
click at [376, 159] on span "View broadsheet" at bounding box center [633, 190] width 38 height 6
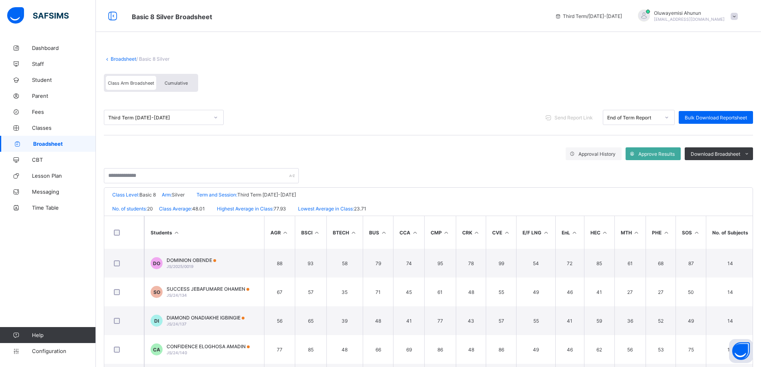
scroll to position [65, 0]
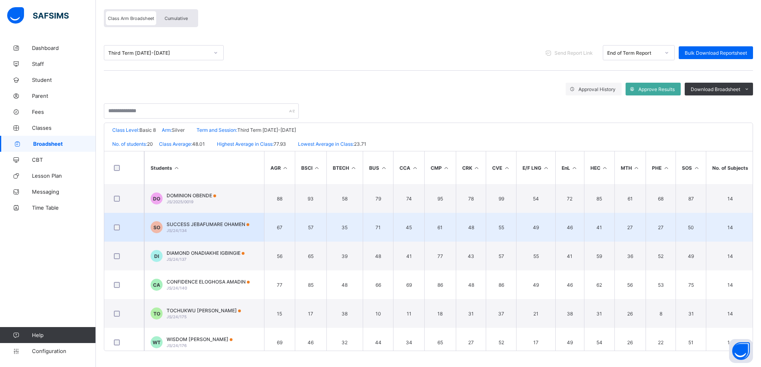
click at [212, 159] on span "SUCCESS JEBAFUMARE OHAMEN" at bounding box center [208, 224] width 83 height 6
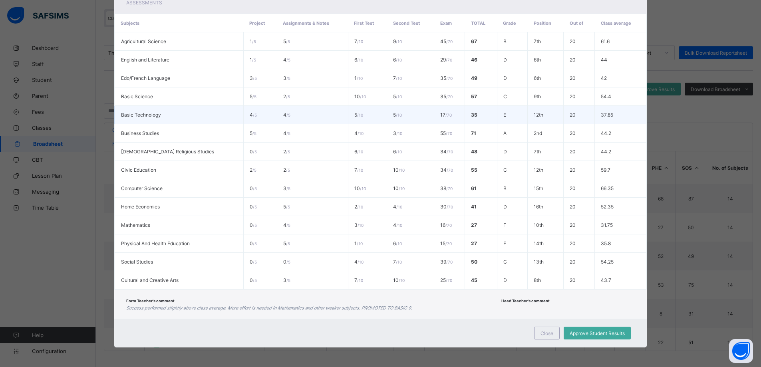
scroll to position [160, 0]
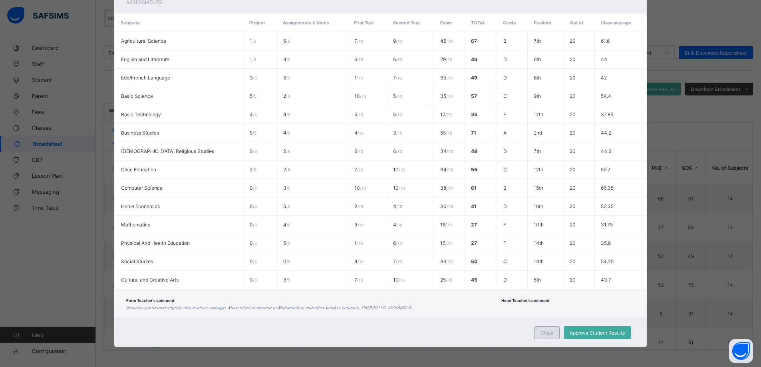
click at [376, 159] on span "Close" at bounding box center [546, 333] width 13 height 6
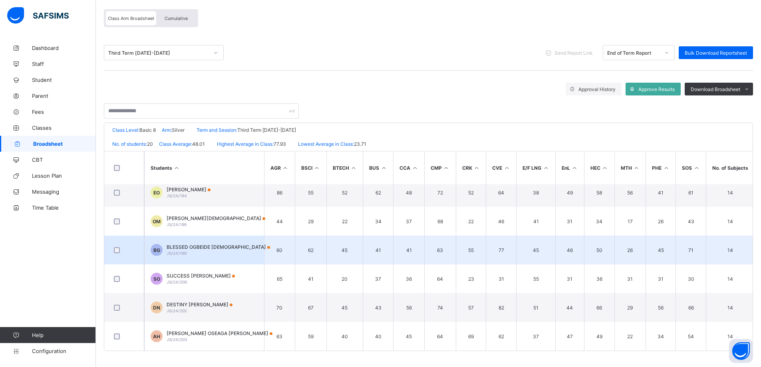
scroll to position [412, 0]
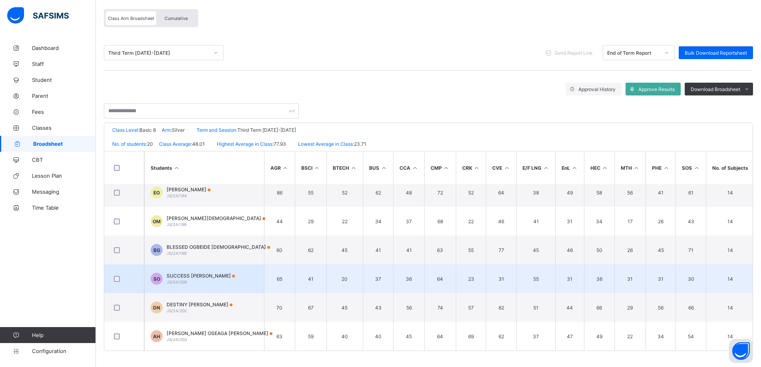
click at [211, 159] on span "SUCCESS ODUWA OTAHEN" at bounding box center [201, 276] width 68 height 6
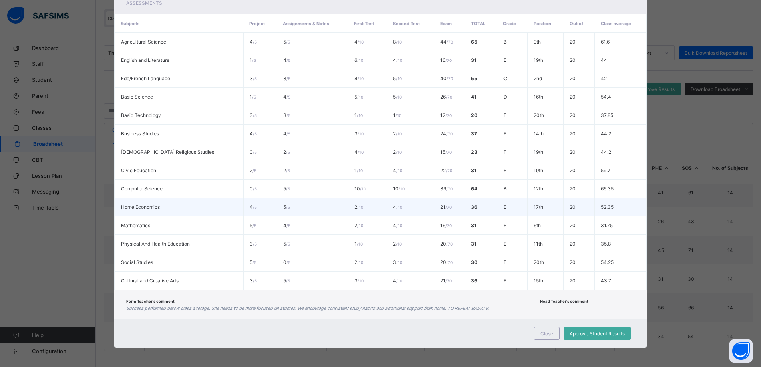
scroll to position [160, 0]
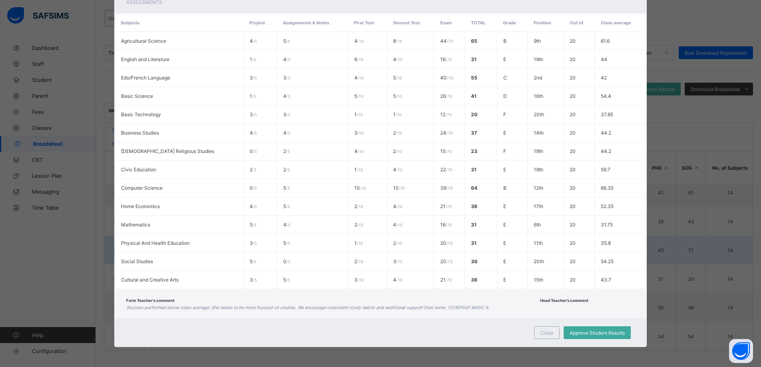
drag, startPoint x: 548, startPoint y: 332, endPoint x: 310, endPoint y: 239, distance: 255.8
click at [376, 159] on span "Close" at bounding box center [546, 333] width 13 height 6
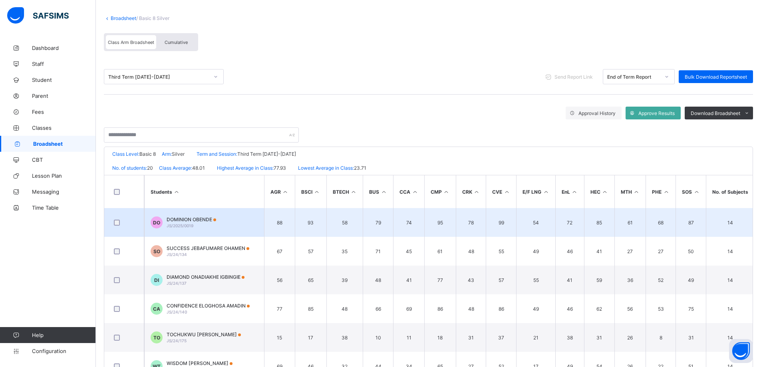
scroll to position [0, 0]
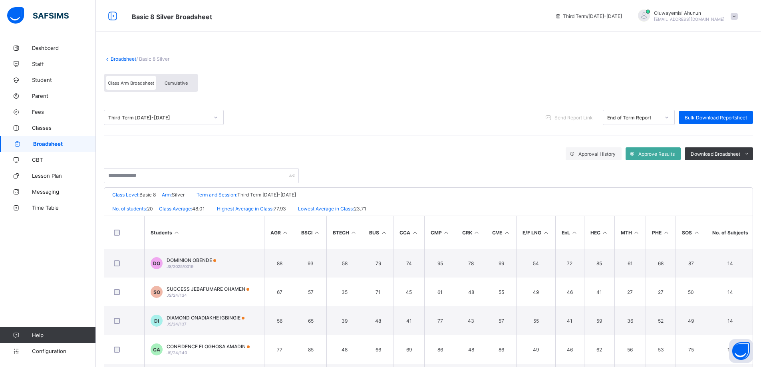
click at [57, 143] on span "Broadsheet" at bounding box center [64, 144] width 63 height 6
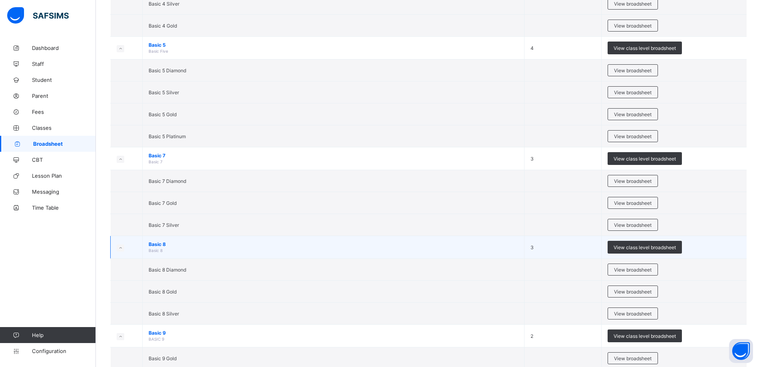
scroll to position [1078, 0]
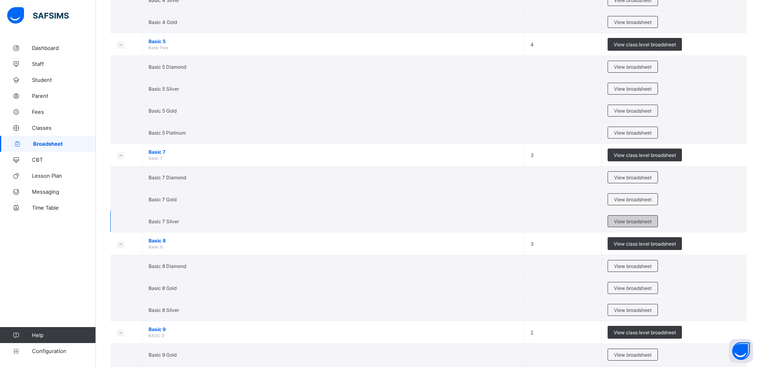
click at [376, 159] on span "View broadsheet" at bounding box center [633, 221] width 38 height 6
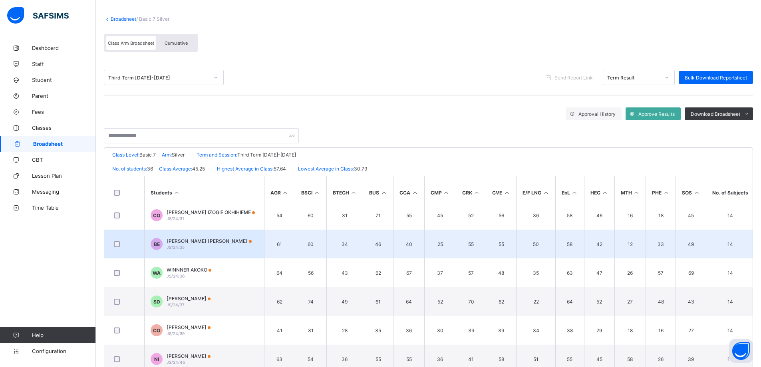
scroll to position [479, 0]
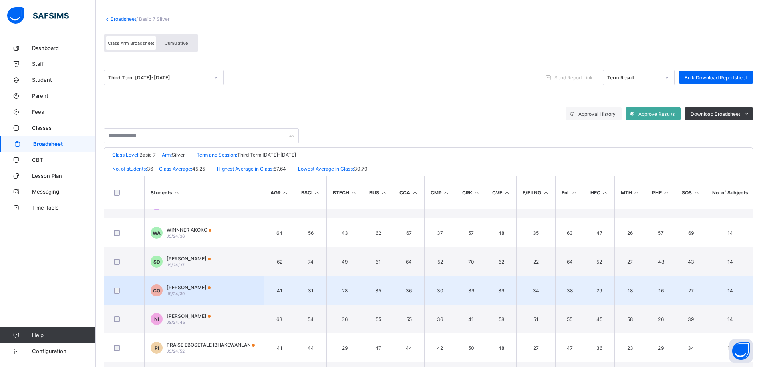
click at [193, 159] on span "CHRISTOPHER OSAZEE" at bounding box center [189, 287] width 44 height 6
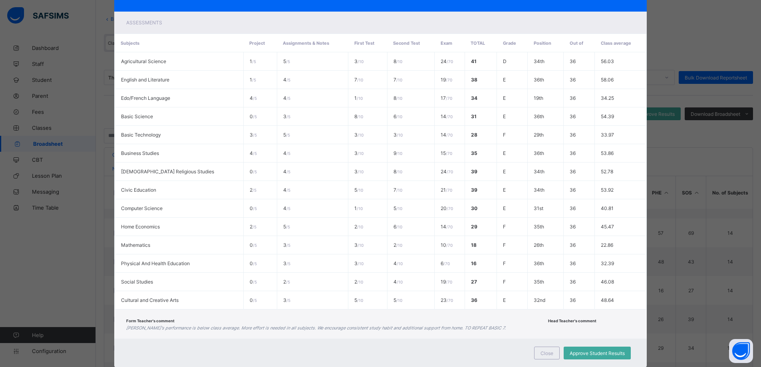
scroll to position [160, 0]
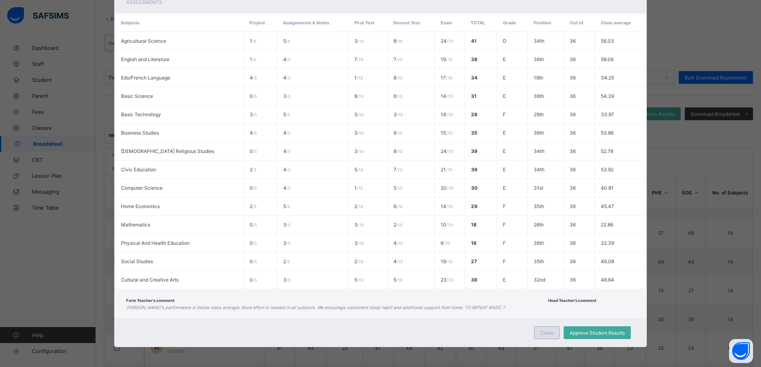
click at [376, 159] on div "Close" at bounding box center [547, 332] width 26 height 13
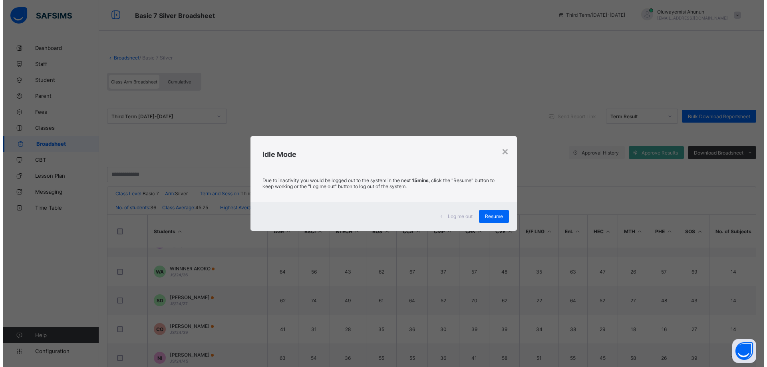
scroll to position [0, 0]
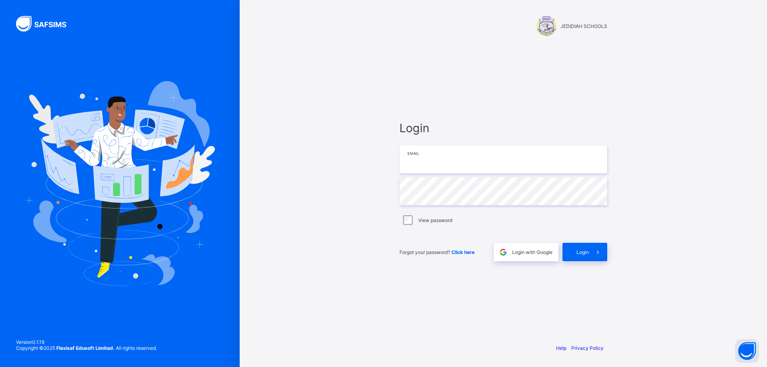
type input "**********"
click at [376, 159] on span "Login" at bounding box center [582, 252] width 12 height 6
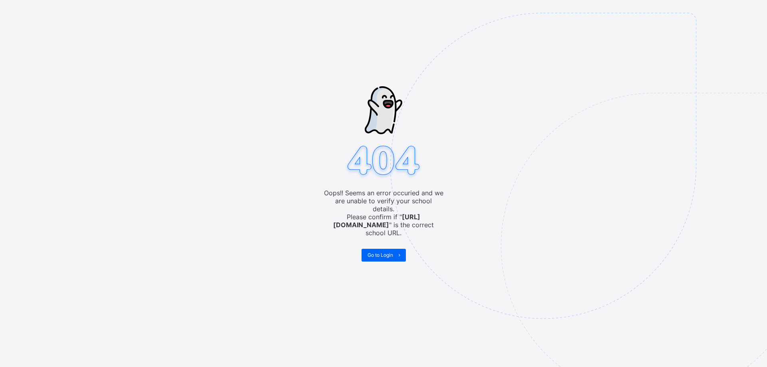
drag, startPoint x: 378, startPoint y: 248, endPoint x: 377, endPoint y: 220, distance: 28.4
click at [378, 252] on span "Go to Login" at bounding box center [380, 255] width 26 height 6
click at [375, 252] on span "Go to Login" at bounding box center [380, 255] width 26 height 6
